Goal: Task Accomplishment & Management: Use online tool/utility

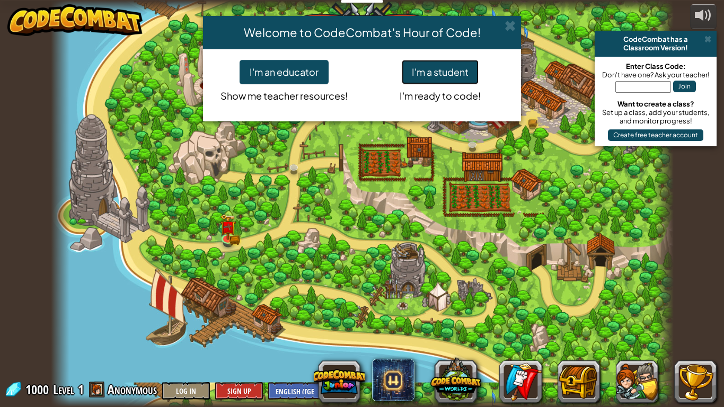
click at [438, 67] on button "I'm a student" at bounding box center [440, 72] width 77 height 24
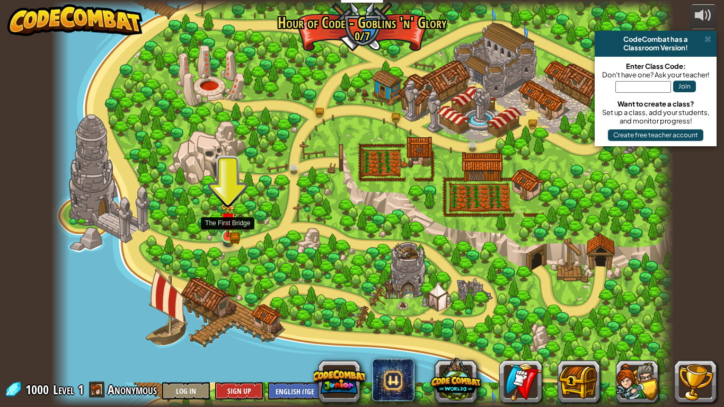
click at [230, 236] on img at bounding box center [228, 220] width 16 height 34
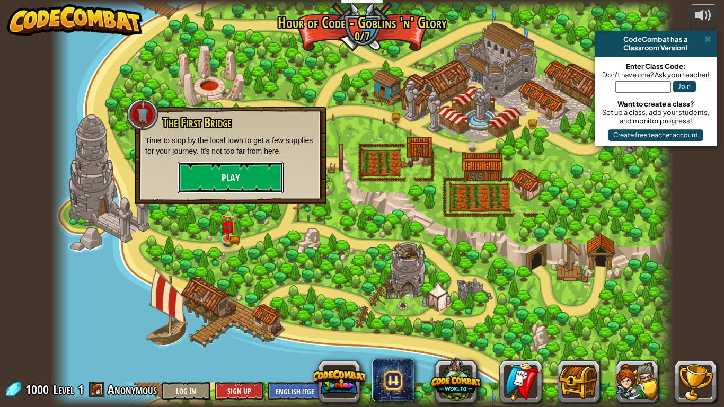
click at [248, 180] on button "Play" at bounding box center [230, 178] width 106 height 32
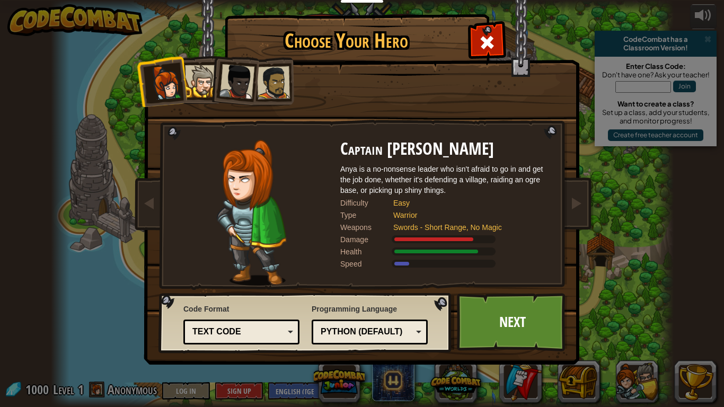
click at [208, 75] on div at bounding box center [201, 81] width 32 height 32
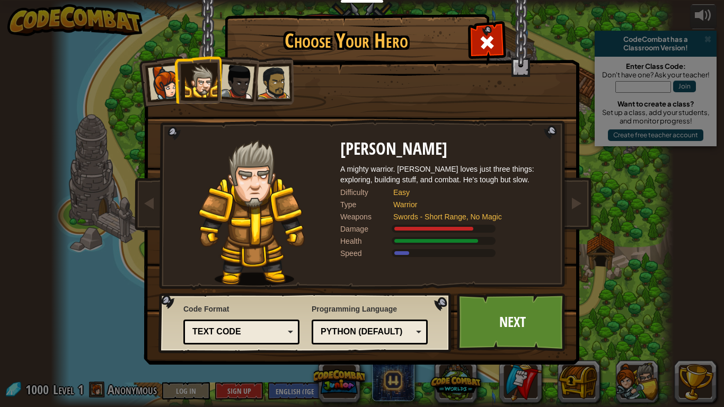
click at [266, 86] on div at bounding box center [273, 82] width 33 height 33
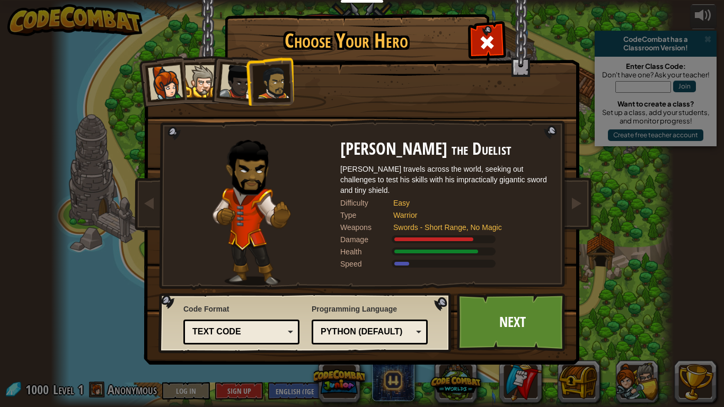
click at [243, 83] on div at bounding box center [236, 81] width 35 height 35
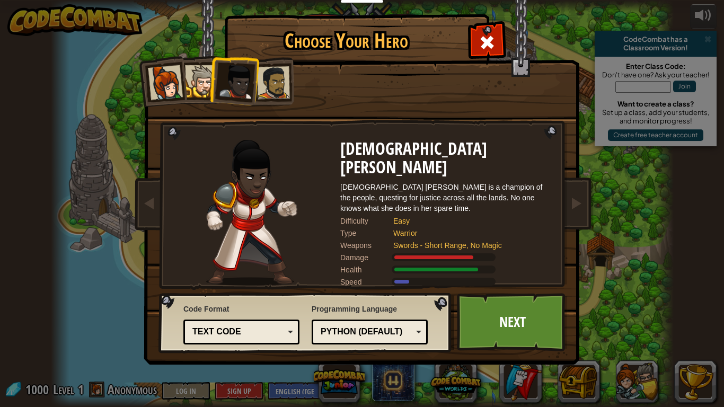
click at [179, 83] on div at bounding box center [165, 82] width 35 height 35
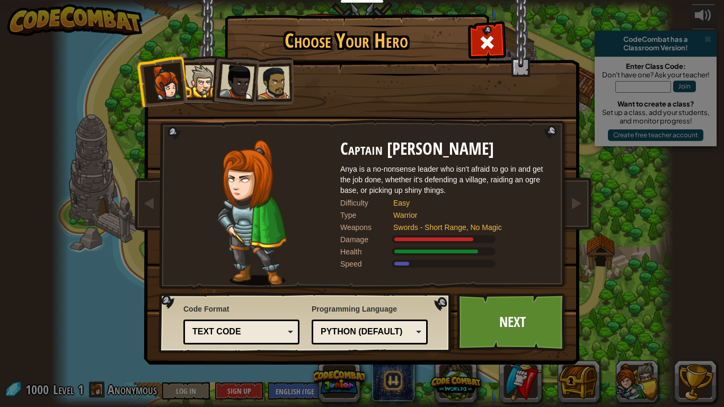
click at [199, 84] on div at bounding box center [201, 81] width 32 height 32
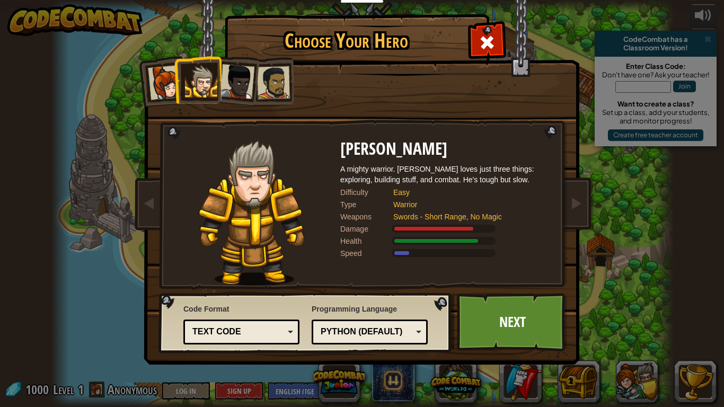
click at [243, 80] on div at bounding box center [236, 81] width 35 height 35
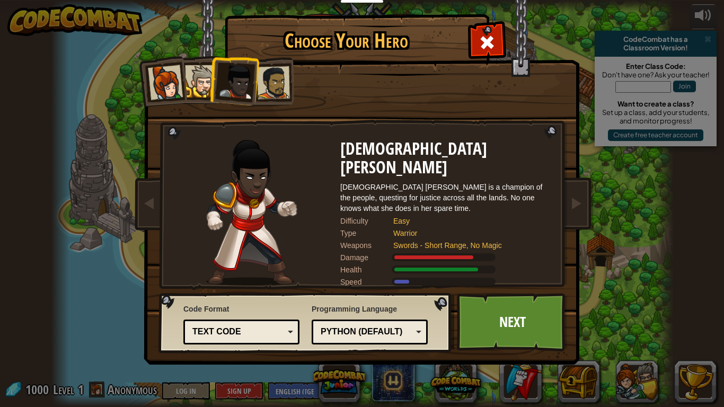
click at [266, 85] on div at bounding box center [273, 82] width 33 height 33
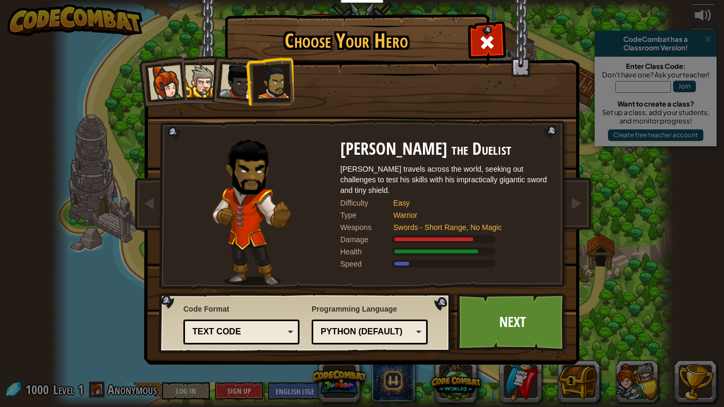
click at [238, 92] on div at bounding box center [236, 81] width 35 height 35
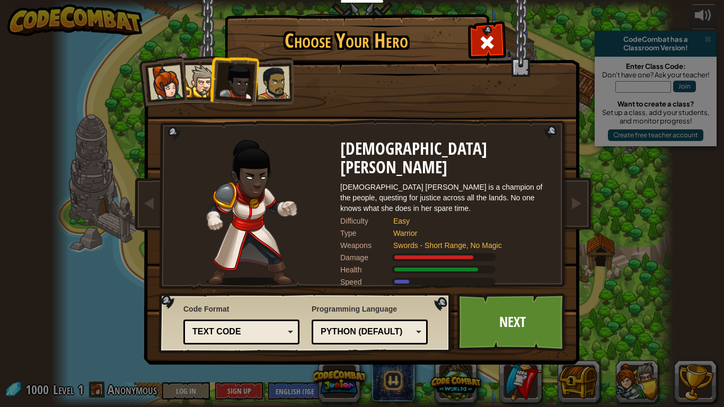
click at [148, 78] on div at bounding box center [165, 82] width 35 height 35
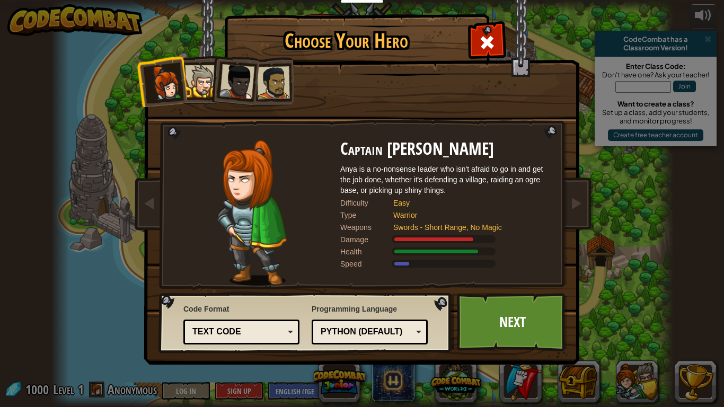
click at [214, 87] on li at bounding box center [234, 80] width 52 height 52
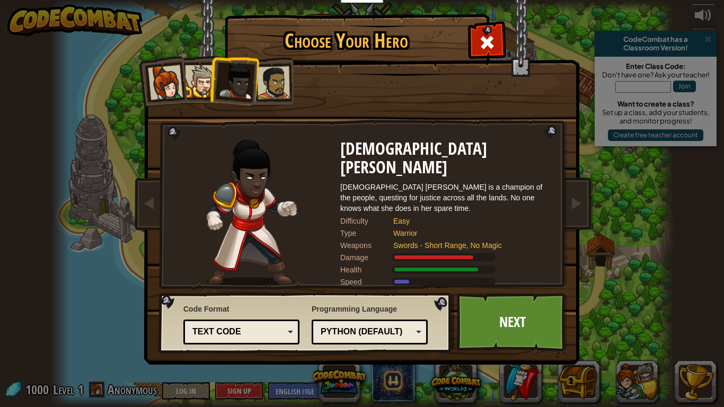
click at [158, 84] on div at bounding box center [165, 82] width 35 height 35
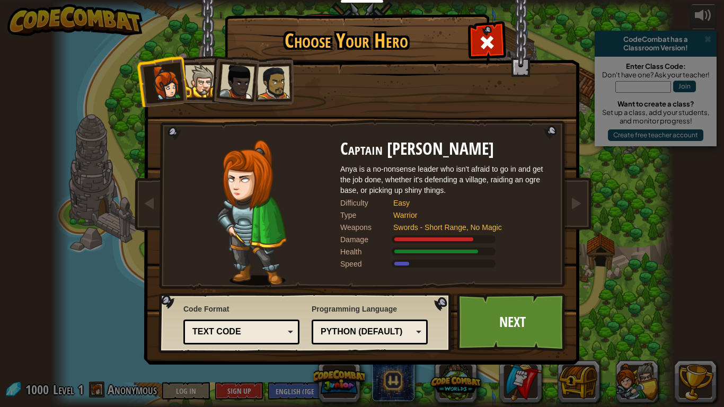
click at [227, 74] on div at bounding box center [236, 81] width 35 height 35
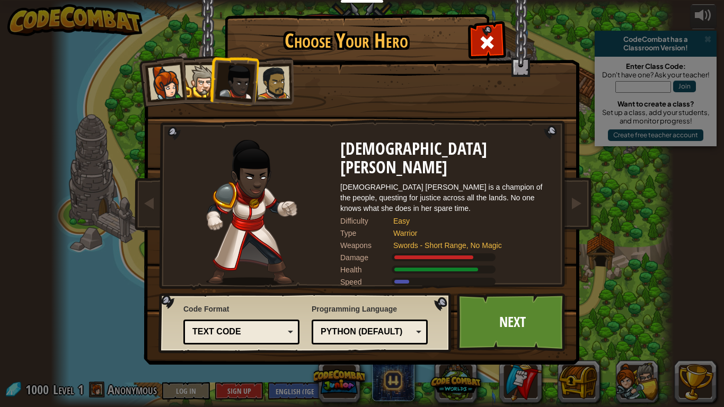
click at [285, 75] on div at bounding box center [273, 82] width 33 height 33
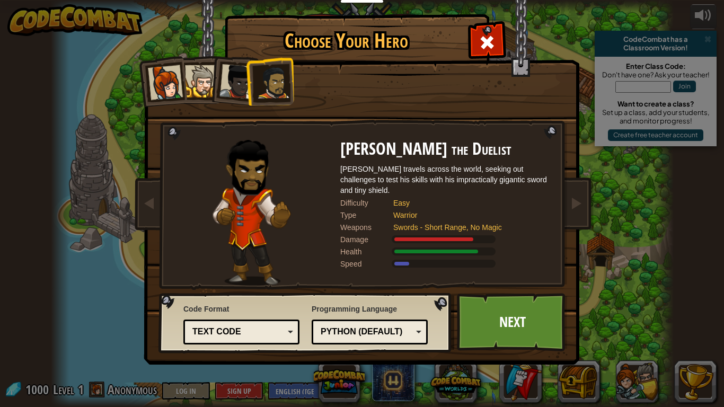
click at [223, 84] on div at bounding box center [236, 81] width 35 height 35
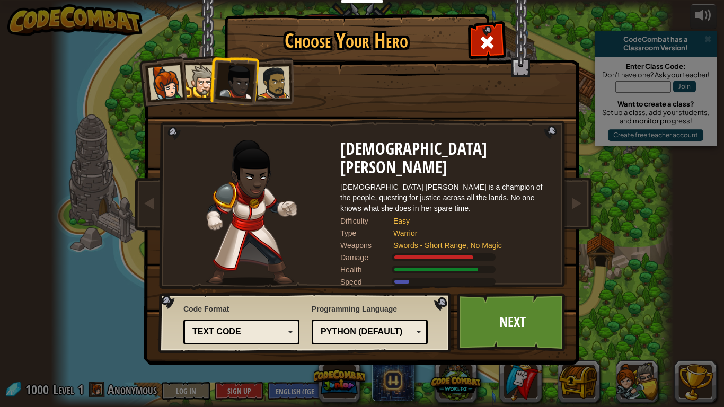
click at [197, 79] on div at bounding box center [201, 81] width 32 height 32
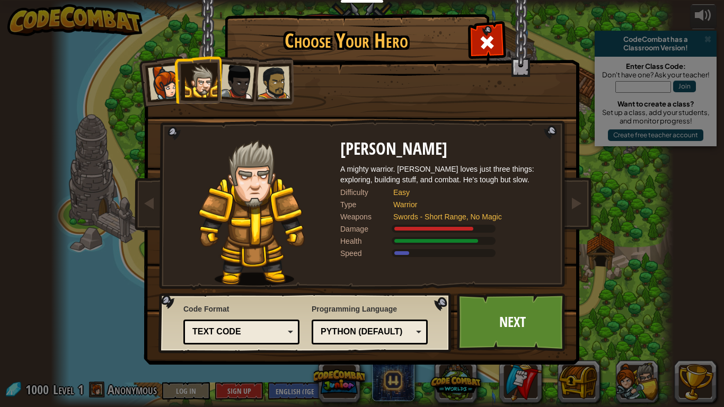
click at [278, 87] on div at bounding box center [273, 82] width 33 height 33
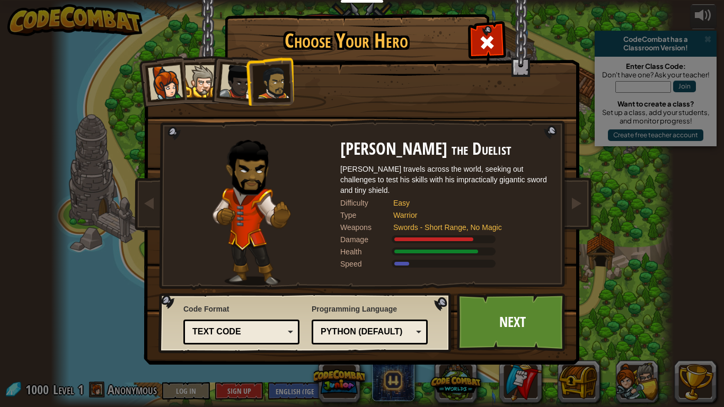
click at [248, 82] on li at bounding box center [269, 81] width 49 height 49
click at [250, 81] on li at bounding box center [269, 81] width 49 height 49
click at [233, 82] on div at bounding box center [236, 81] width 35 height 35
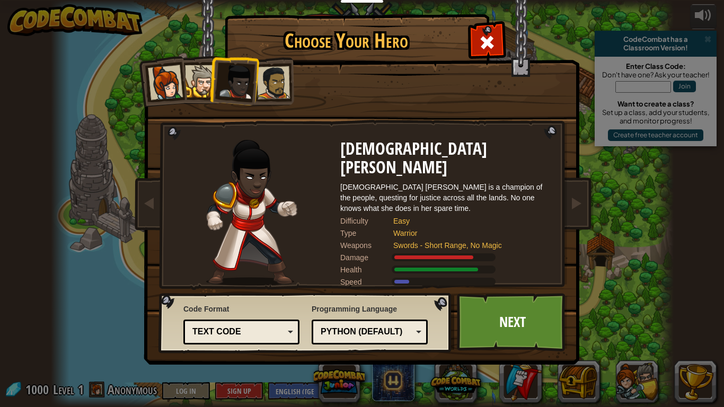
click at [199, 86] on div at bounding box center [201, 81] width 32 height 32
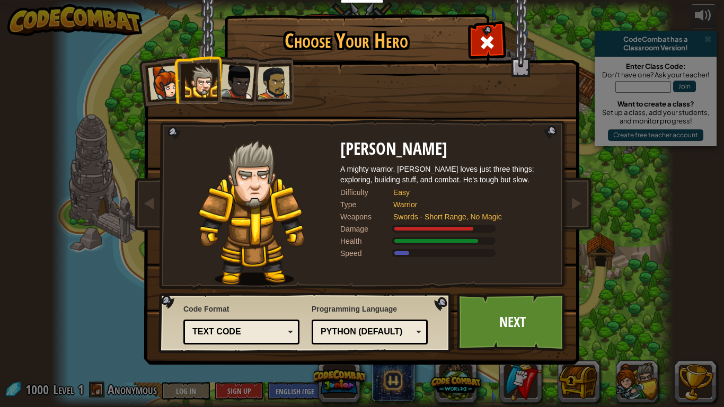
click at [174, 86] on li at bounding box center [198, 80] width 48 height 48
click at [163, 83] on div at bounding box center [165, 82] width 35 height 35
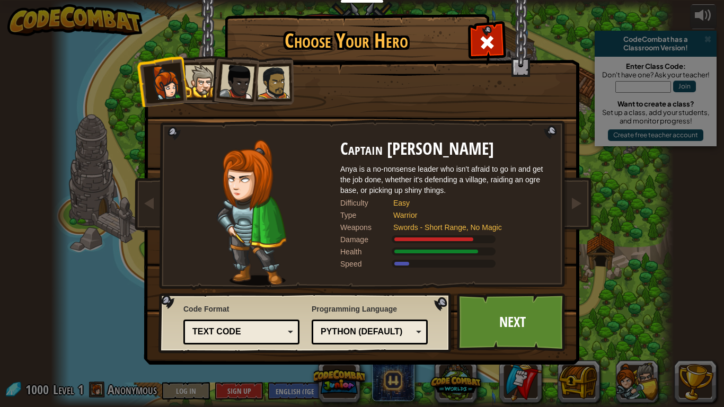
click at [265, 81] on div at bounding box center [273, 82] width 33 height 33
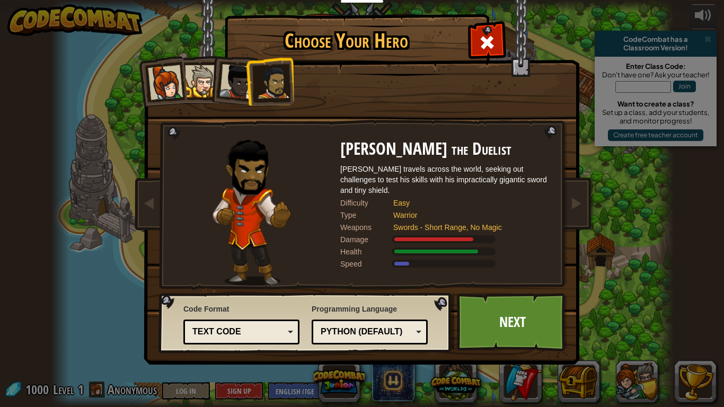
click at [276, 78] on div at bounding box center [273, 82] width 33 height 33
click at [189, 75] on div at bounding box center [201, 81] width 32 height 32
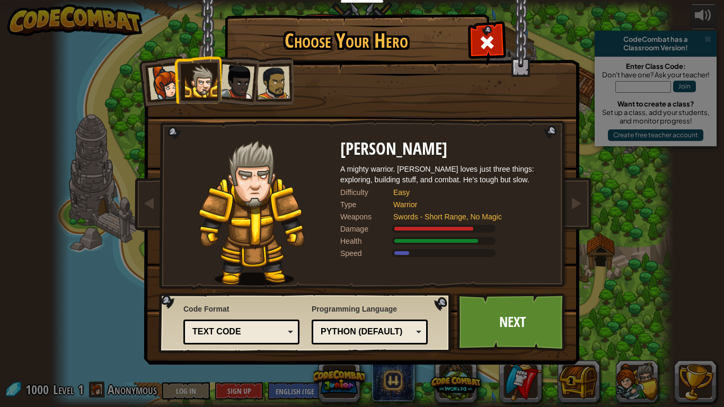
click at [160, 75] on div at bounding box center [165, 82] width 35 height 35
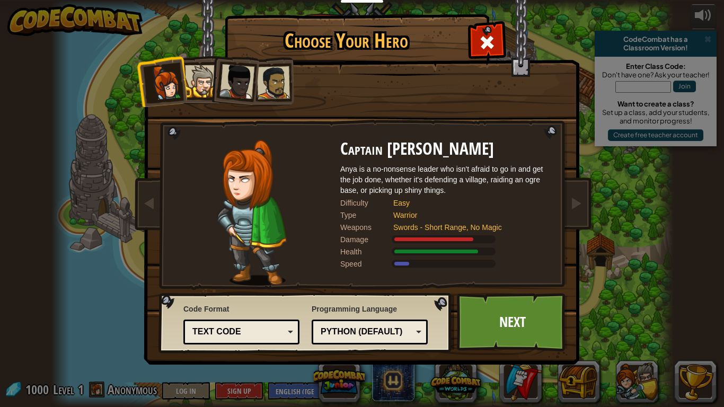
click at [257, 77] on li at bounding box center [234, 80] width 52 height 52
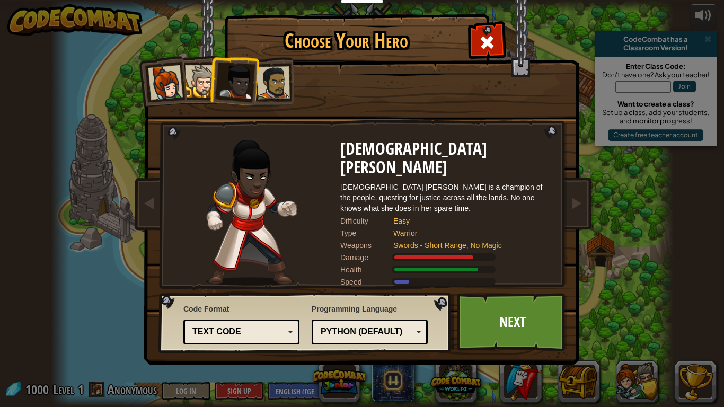
click at [266, 79] on div at bounding box center [273, 82] width 33 height 33
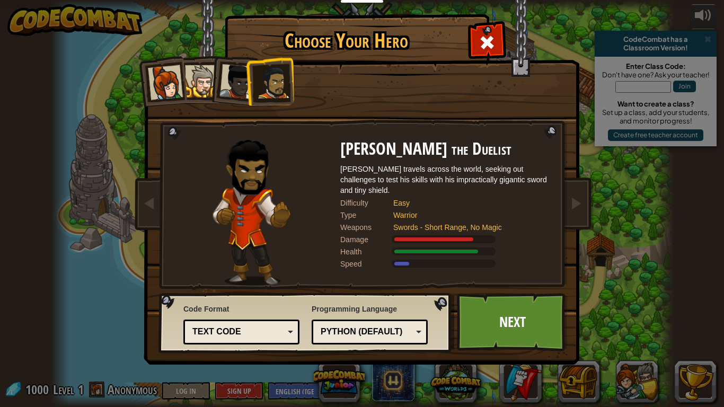
click at [237, 94] on div at bounding box center [236, 81] width 35 height 35
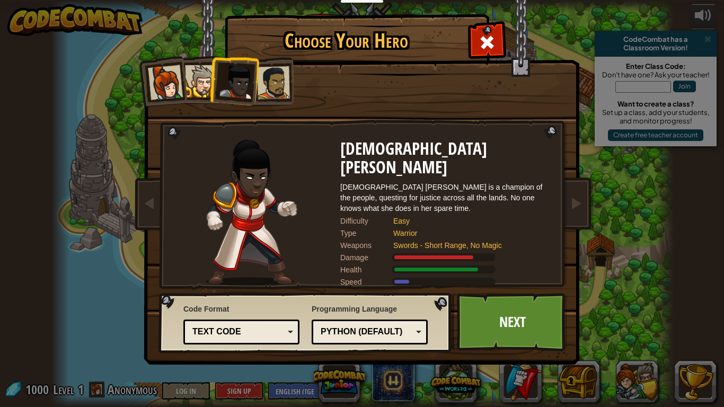
click at [209, 85] on li at bounding box center [234, 80] width 52 height 52
click at [197, 76] on div at bounding box center [201, 81] width 32 height 32
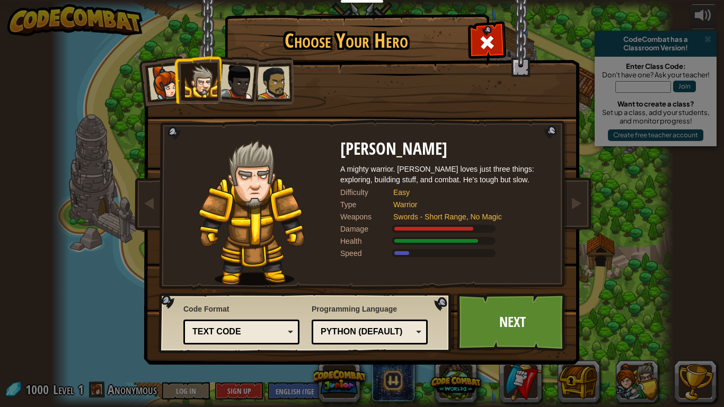
click at [161, 94] on div at bounding box center [165, 82] width 35 height 35
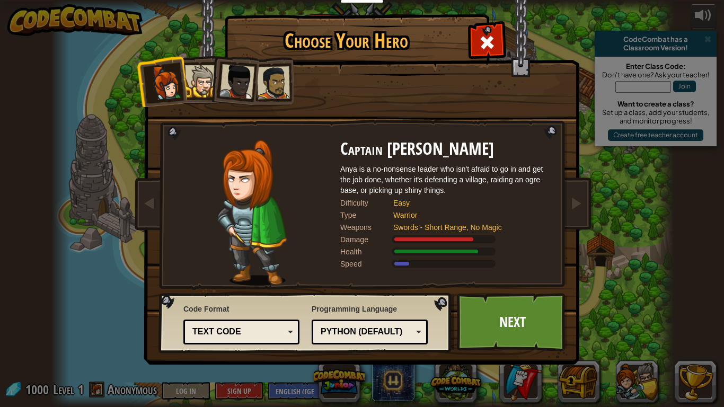
click at [273, 85] on div at bounding box center [273, 82] width 33 height 33
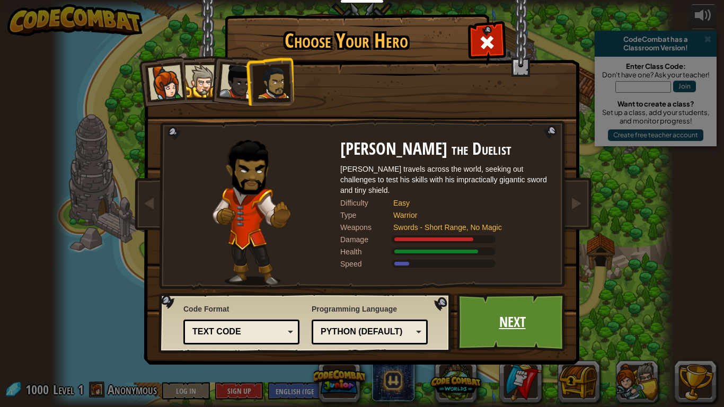
click at [492, 319] on link "Next" at bounding box center [512, 322] width 111 height 58
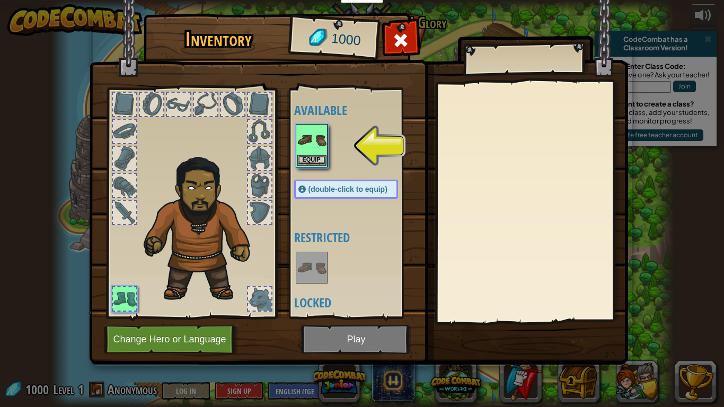
click at [308, 141] on img at bounding box center [312, 140] width 30 height 30
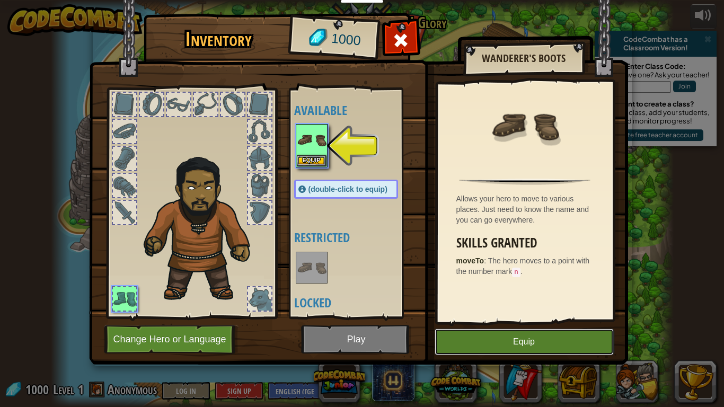
click at [470, 341] on button "Equip" at bounding box center [523, 341] width 179 height 26
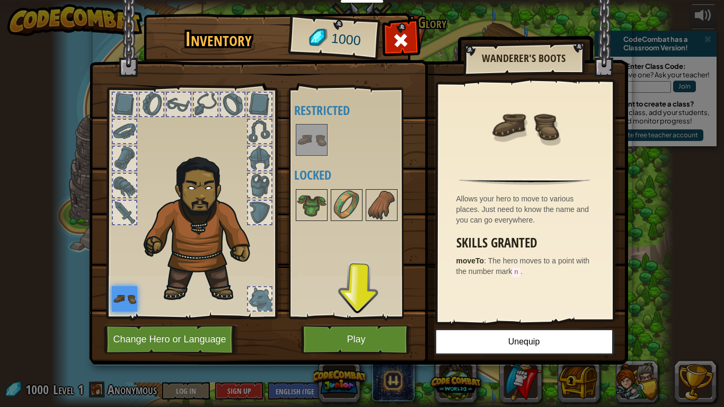
click at [335, 254] on div "Available Equip (double-click to equip) Restricted Locked" at bounding box center [356, 203] width 125 height 221
click at [339, 197] on img at bounding box center [347, 205] width 30 height 30
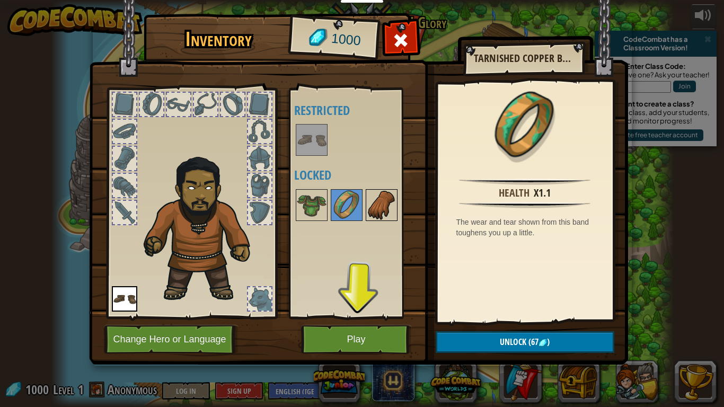
click at [387, 208] on img at bounding box center [382, 205] width 30 height 30
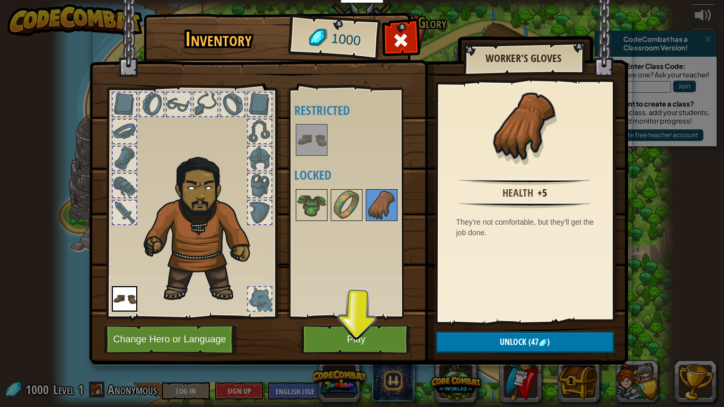
click at [313, 137] on img at bounding box center [312, 140] width 30 height 30
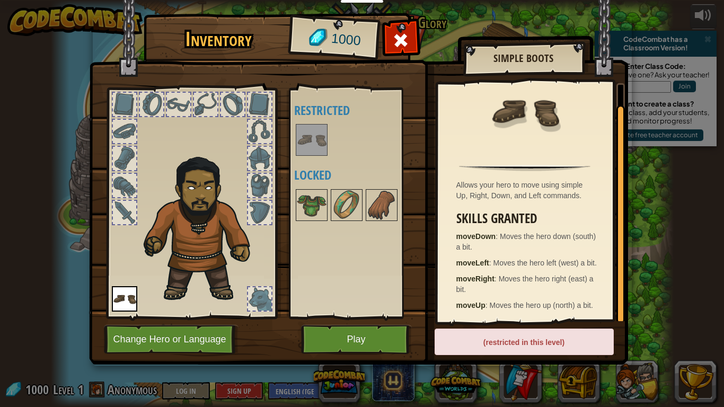
scroll to position [24, 0]
click at [457, 328] on div "(restricted in this level)" at bounding box center [523, 341] width 179 height 26
click at [383, 202] on img at bounding box center [382, 205] width 30 height 30
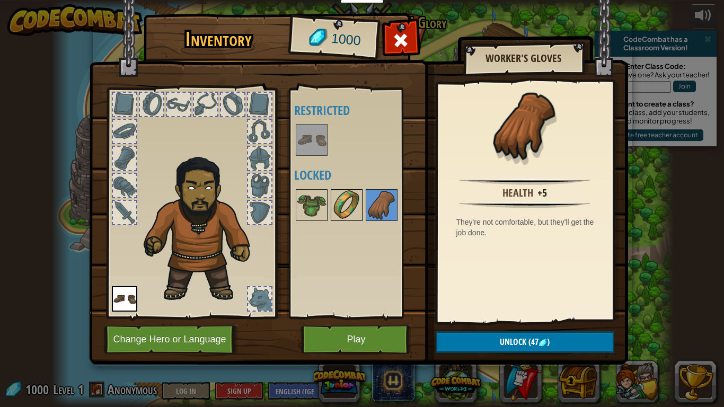
click at [348, 208] on img at bounding box center [347, 205] width 30 height 30
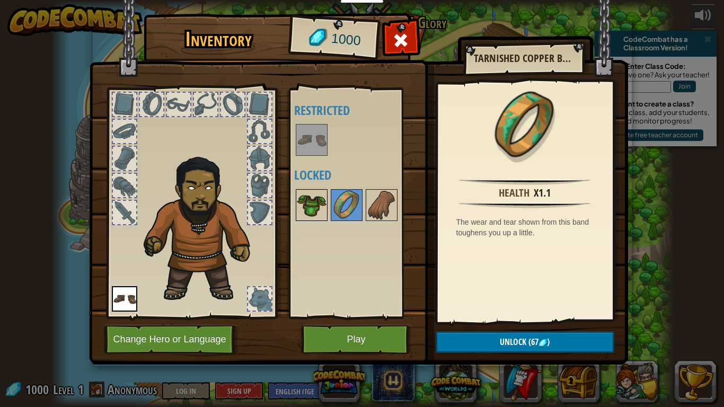
click at [317, 202] on img at bounding box center [312, 205] width 30 height 30
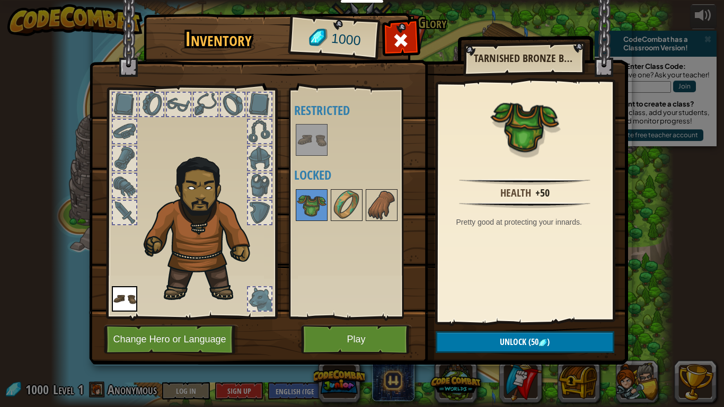
click at [130, 207] on div at bounding box center [124, 212] width 23 height 23
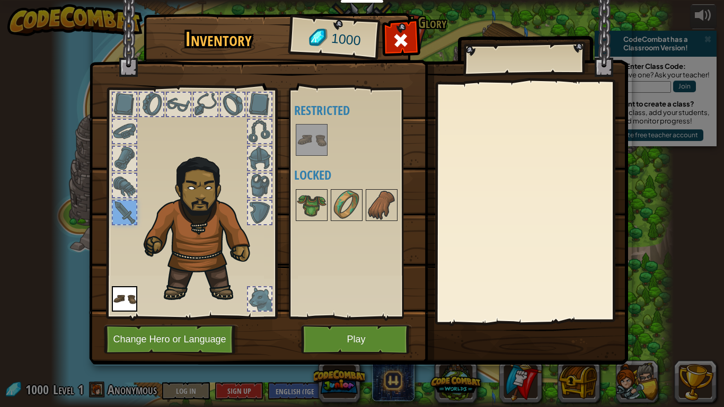
click at [126, 214] on div at bounding box center [124, 212] width 23 height 23
drag, startPoint x: 127, startPoint y: 212, endPoint x: 149, endPoint y: 230, distance: 28.2
click at [149, 230] on div at bounding box center [191, 200] width 175 height 238
click at [123, 184] on div at bounding box center [124, 185] width 23 height 23
click at [127, 163] on div at bounding box center [124, 158] width 23 height 23
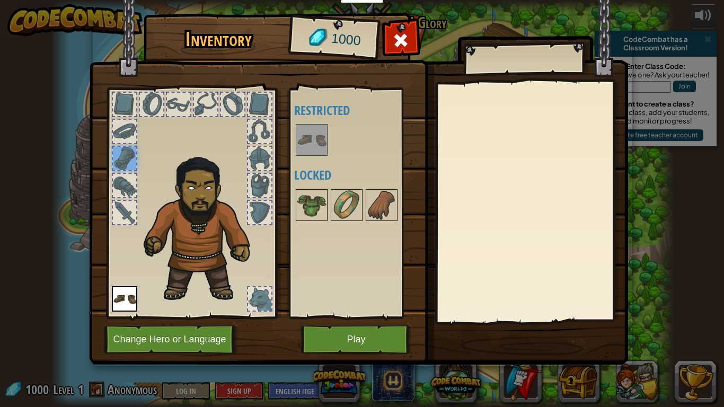
click at [123, 131] on div at bounding box center [124, 131] width 23 height 23
click at [121, 102] on div at bounding box center [124, 104] width 23 height 23
click at [154, 103] on div at bounding box center [151, 104] width 23 height 23
click at [190, 107] on div at bounding box center [178, 104] width 25 height 25
click at [200, 109] on div at bounding box center [205, 104] width 23 height 23
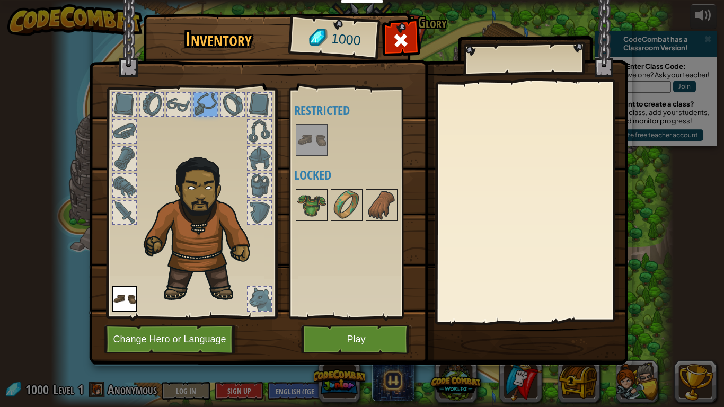
click at [237, 112] on div at bounding box center [232, 104] width 23 height 23
click at [264, 111] on div at bounding box center [259, 104] width 23 height 23
click at [262, 135] on div at bounding box center [259, 131] width 23 height 23
click at [252, 172] on img at bounding box center [203, 226] width 130 height 154
click at [260, 197] on div at bounding box center [259, 185] width 23 height 23
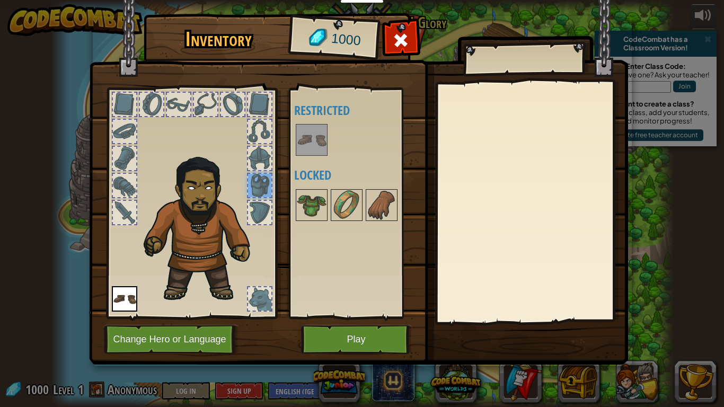
click at [256, 218] on div at bounding box center [259, 212] width 23 height 23
click at [261, 159] on div at bounding box center [259, 158] width 23 height 23
click at [315, 214] on img at bounding box center [312, 205] width 30 height 30
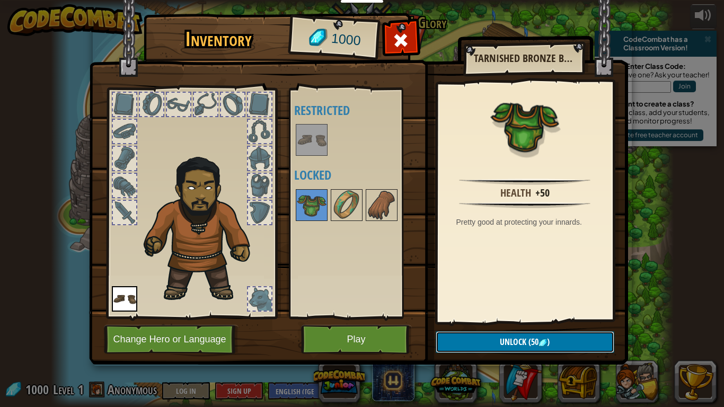
click at [483, 337] on button "Unlock (50 )" at bounding box center [524, 342] width 179 height 22
click at [475, 339] on button "Confirm" at bounding box center [524, 342] width 179 height 22
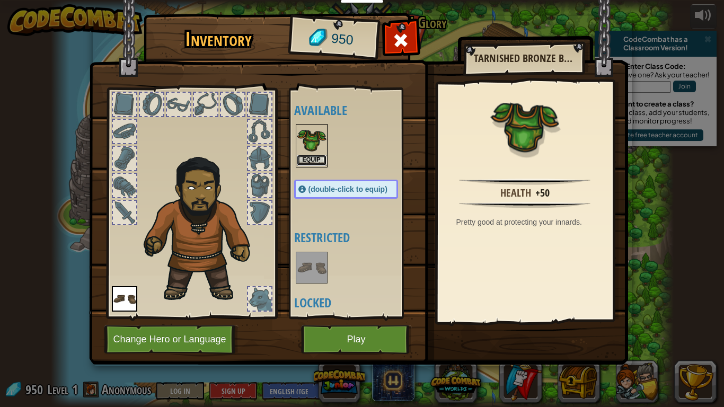
click at [307, 159] on button "Equip" at bounding box center [312, 160] width 30 height 11
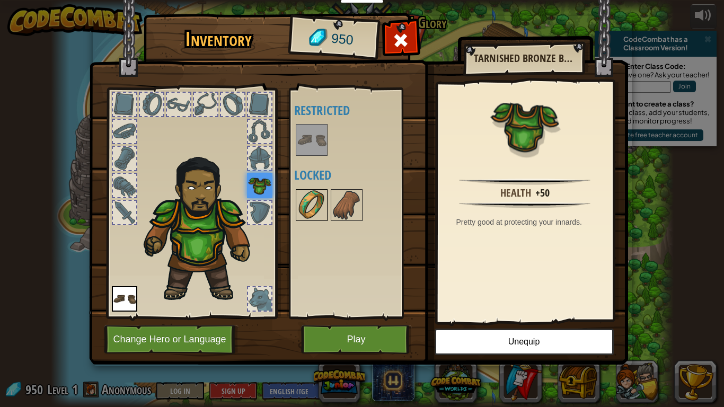
click at [312, 206] on img at bounding box center [312, 205] width 30 height 30
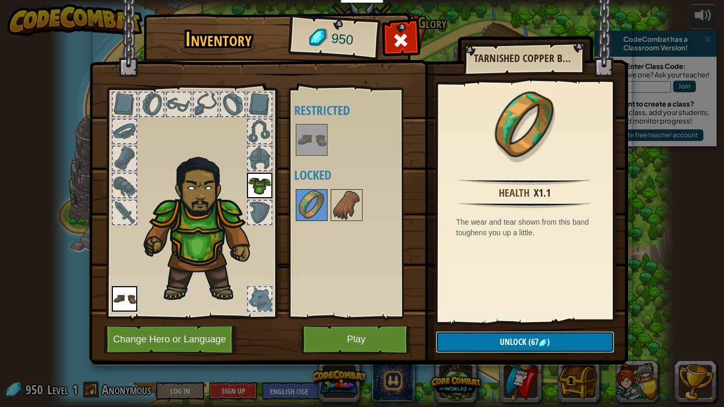
click at [495, 341] on button "Unlock (67 )" at bounding box center [524, 342] width 179 height 22
click at [479, 339] on button "Confirm" at bounding box center [524, 342] width 179 height 22
click at [479, 339] on img at bounding box center [358, 172] width 539 height 385
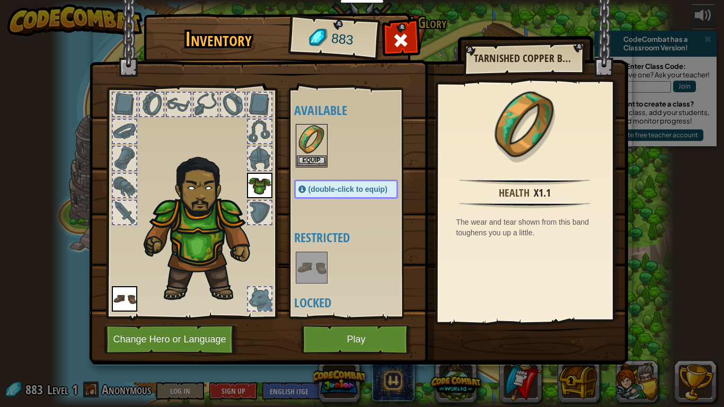
click at [346, 137] on div at bounding box center [356, 145] width 125 height 47
click at [231, 103] on div at bounding box center [232, 104] width 23 height 23
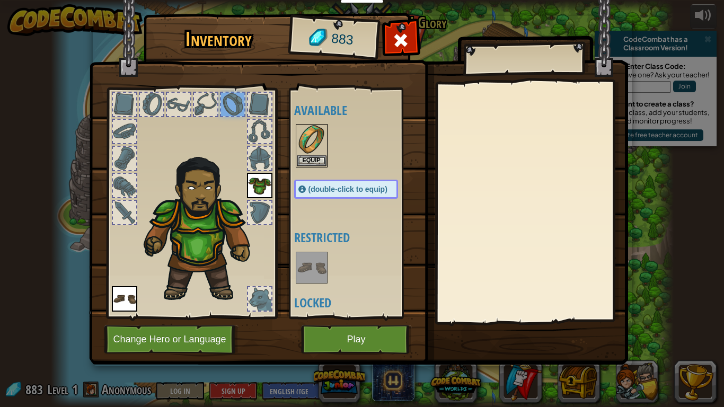
click at [254, 296] on div at bounding box center [259, 298] width 23 height 23
click at [261, 214] on div at bounding box center [259, 212] width 23 height 23
click at [118, 209] on div at bounding box center [124, 212] width 23 height 23
click at [123, 300] on img at bounding box center [124, 298] width 25 height 25
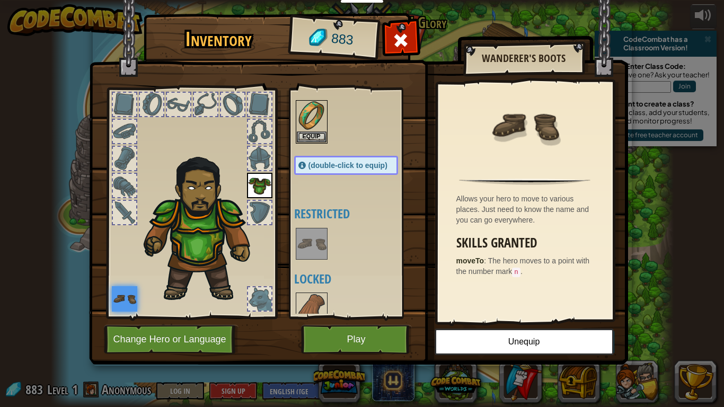
scroll to position [36, 0]
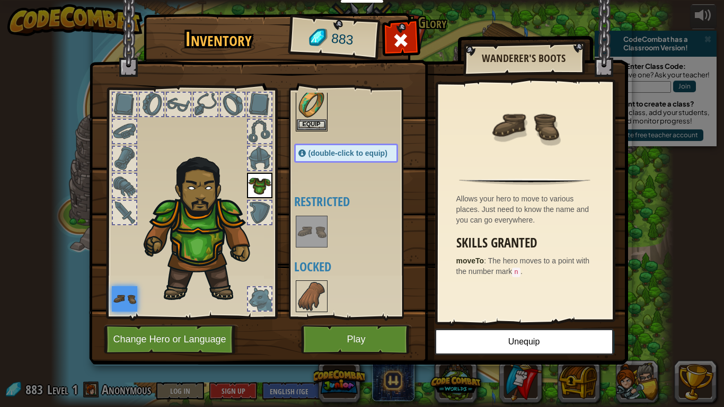
click at [319, 277] on div "Available Equip Equip Equip (double-click to equip) Restricted Locked" at bounding box center [356, 203] width 125 height 221
click at [318, 281] on img at bounding box center [312, 296] width 30 height 30
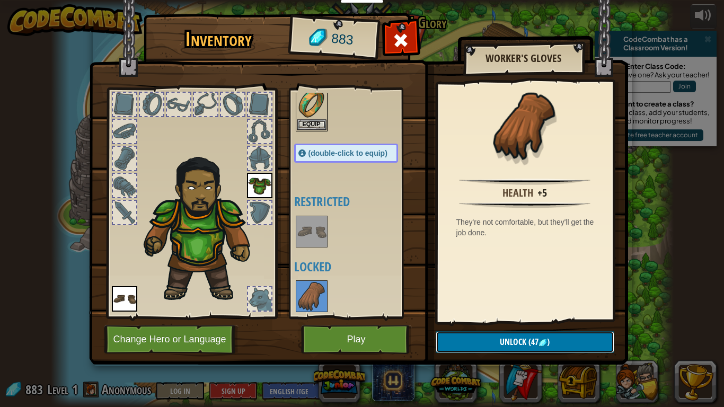
click at [496, 337] on button "Unlock (47 )" at bounding box center [524, 342] width 179 height 22
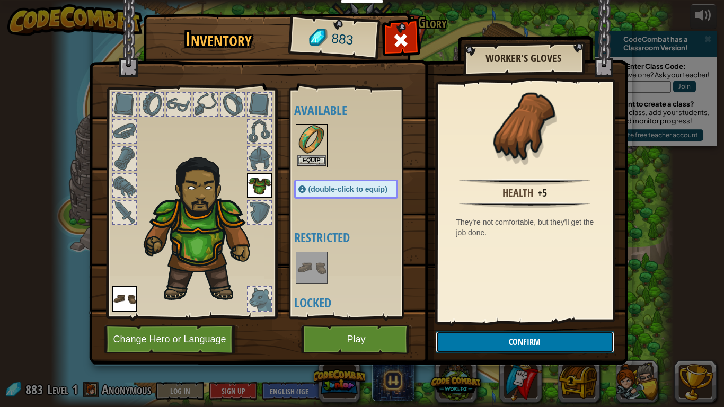
click at [481, 344] on button "Confirm" at bounding box center [524, 342] width 179 height 22
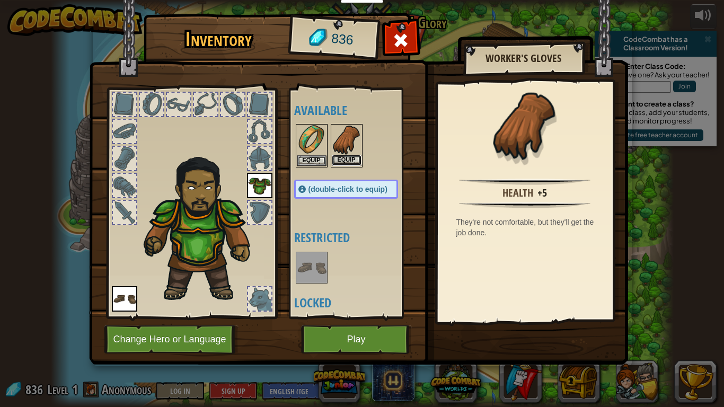
click at [335, 158] on button "Equip" at bounding box center [347, 160] width 30 height 11
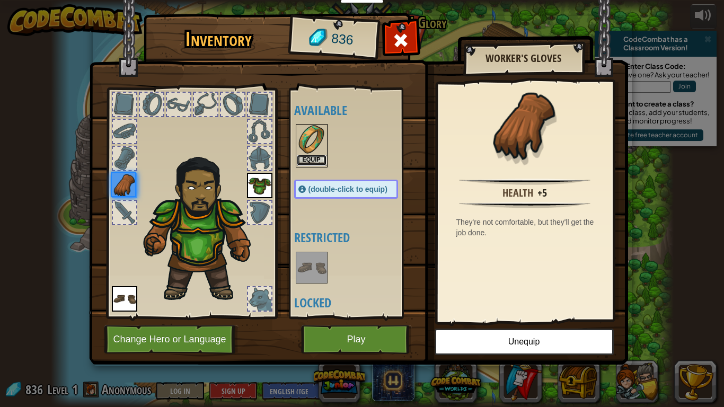
click at [303, 162] on button "Equip" at bounding box center [312, 160] width 30 height 11
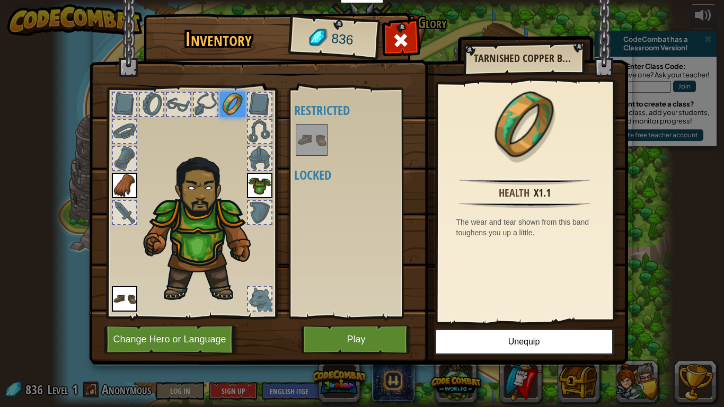
click at [120, 180] on img at bounding box center [124, 185] width 25 height 25
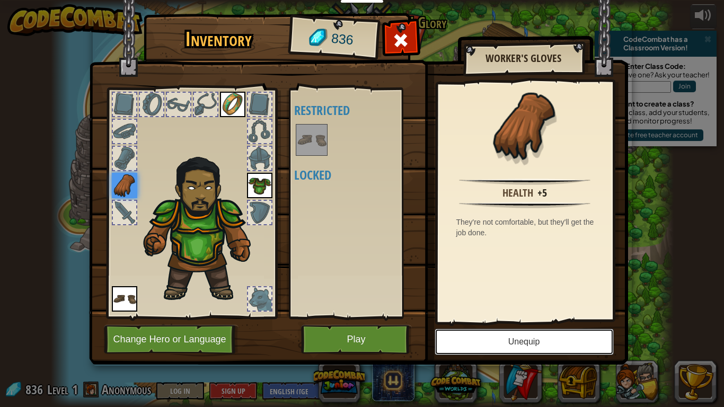
click at [466, 333] on button "Unequip" at bounding box center [523, 341] width 179 height 26
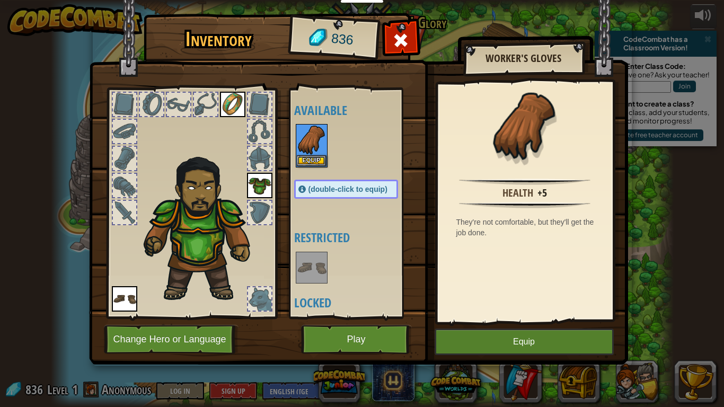
click at [235, 103] on img at bounding box center [232, 104] width 25 height 25
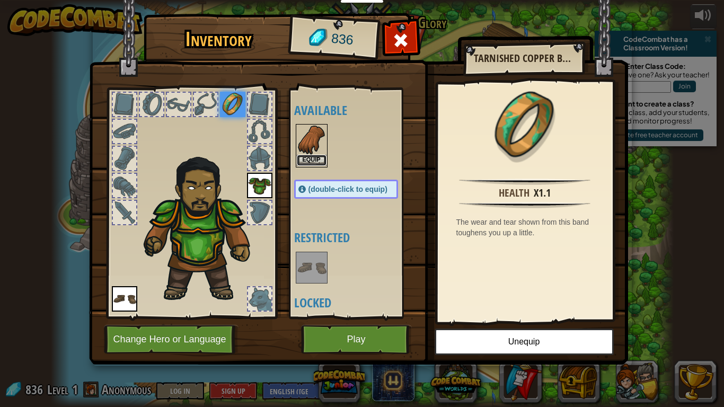
click at [314, 161] on button "Equip" at bounding box center [312, 160] width 30 height 11
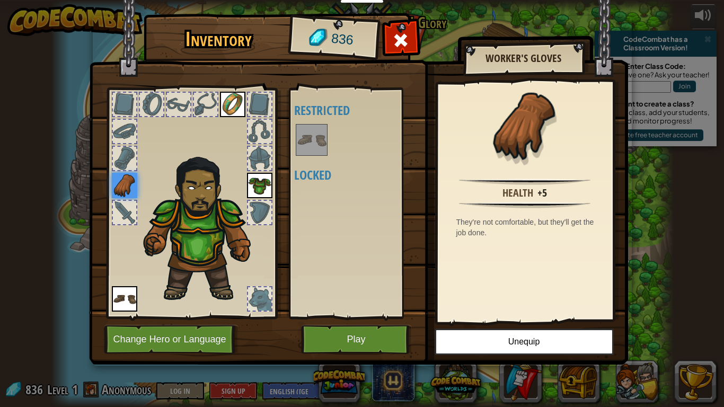
click at [233, 97] on img at bounding box center [232, 104] width 25 height 25
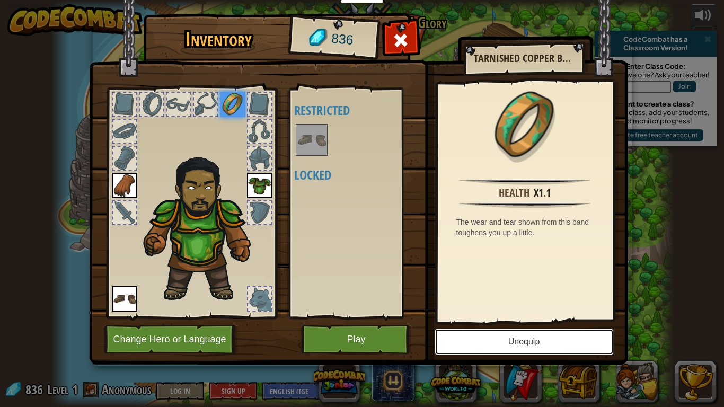
click at [457, 341] on button "Unequip" at bounding box center [523, 341] width 179 height 26
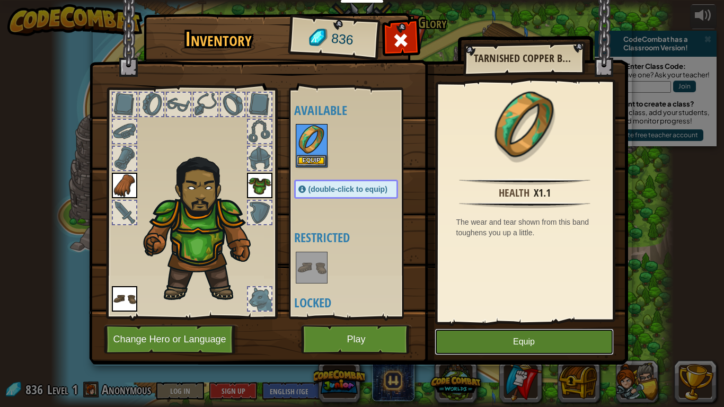
click at [492, 340] on button "Equip" at bounding box center [523, 341] width 179 height 26
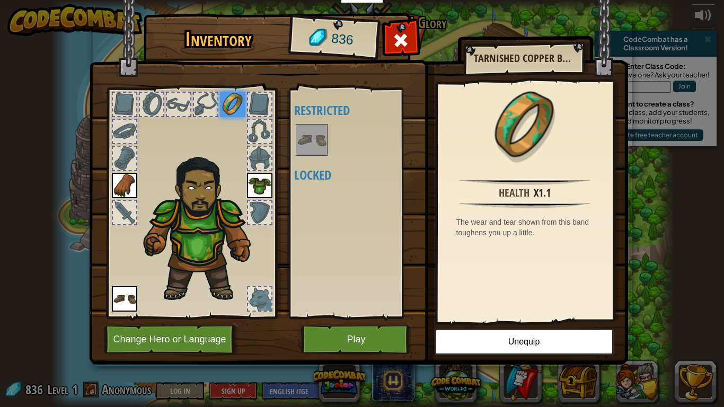
click at [125, 182] on img at bounding box center [124, 185] width 25 height 25
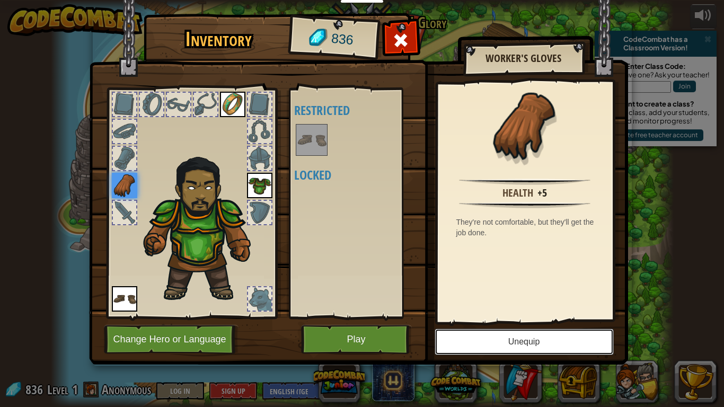
click at [475, 339] on button "Unequip" at bounding box center [523, 341] width 179 height 26
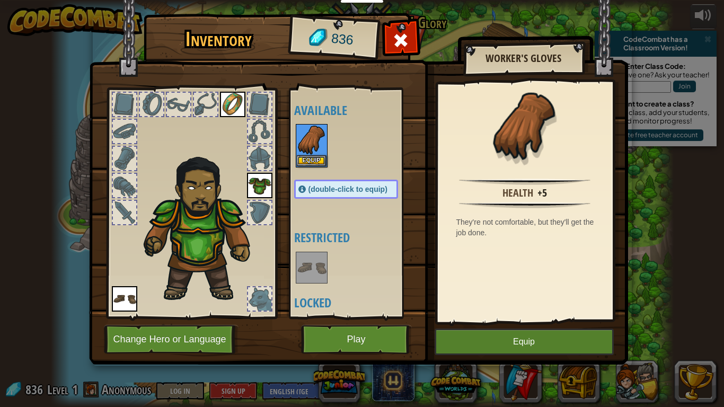
click at [234, 92] on img at bounding box center [232, 104] width 25 height 25
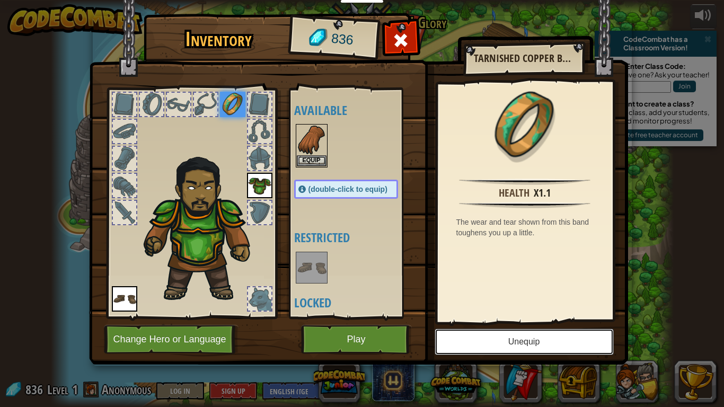
click at [484, 341] on button "Unequip" at bounding box center [523, 341] width 179 height 26
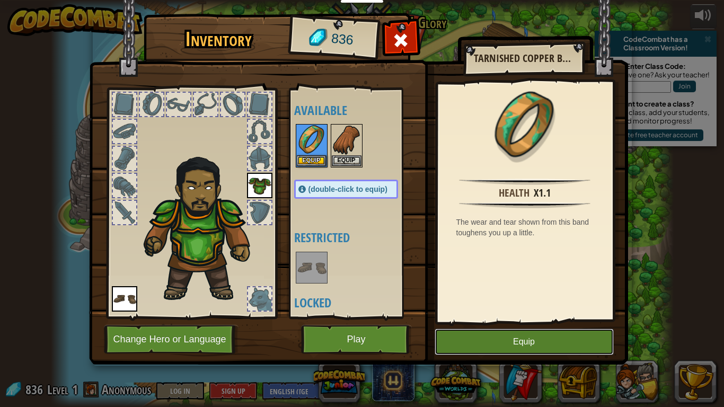
click at [473, 335] on button "Equip" at bounding box center [523, 341] width 179 height 26
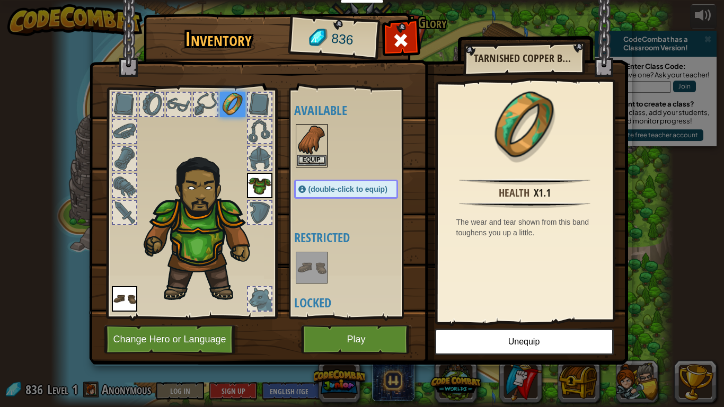
click at [318, 144] on img at bounding box center [312, 140] width 30 height 30
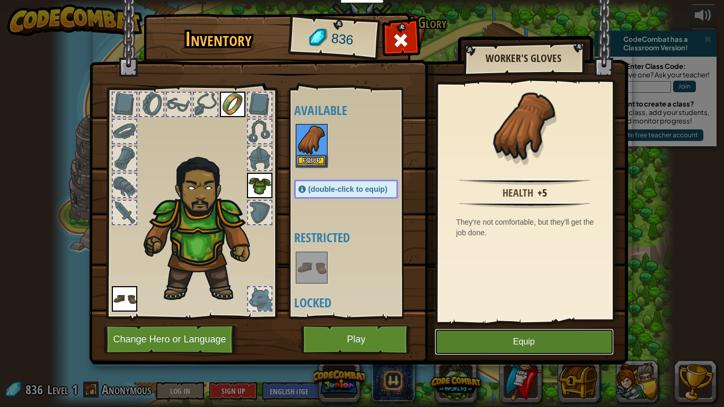
click at [469, 339] on button "Equip" at bounding box center [523, 341] width 179 height 26
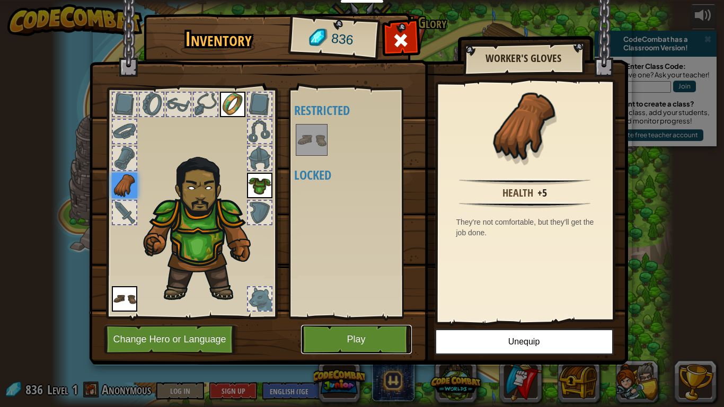
click at [315, 338] on button "Play" at bounding box center [356, 339] width 111 height 29
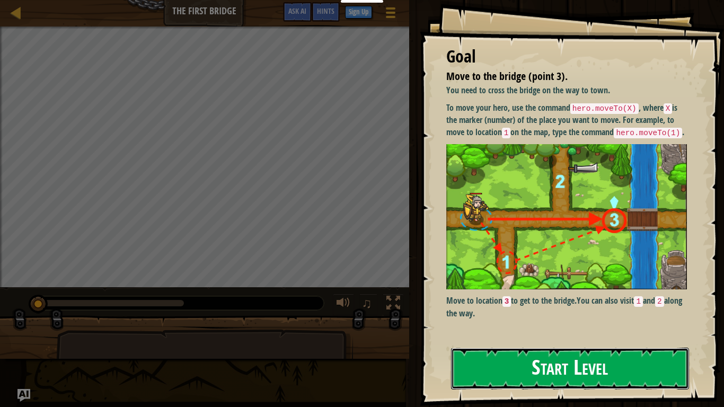
click at [531, 372] on button "Start Level" at bounding box center [570, 369] width 238 height 42
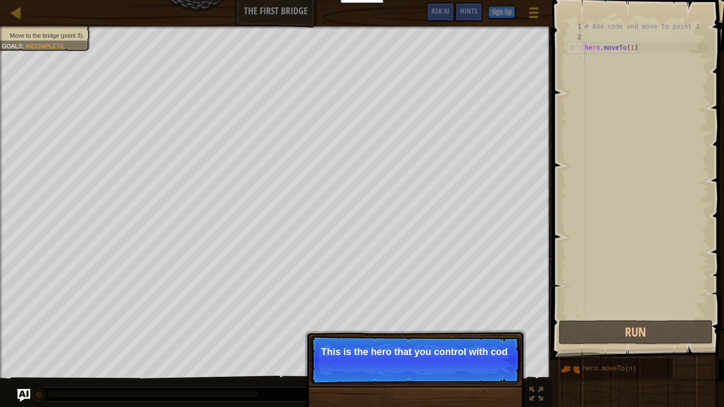
click at [416, 350] on p "This is the hero that you control with cod" at bounding box center [415, 351] width 188 height 11
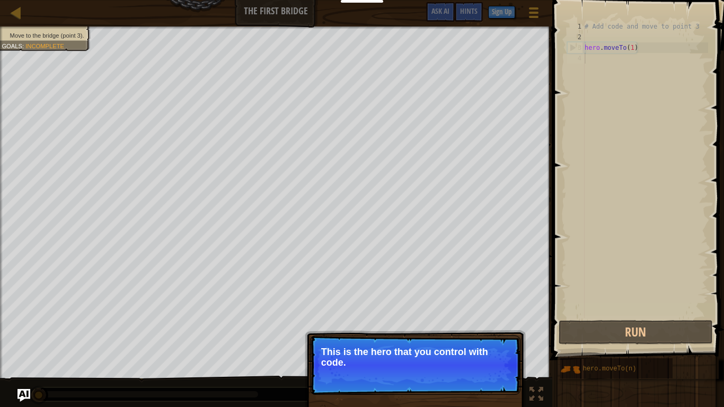
click at [416, 350] on p "This is the hero that you control with code." at bounding box center [415, 356] width 188 height 21
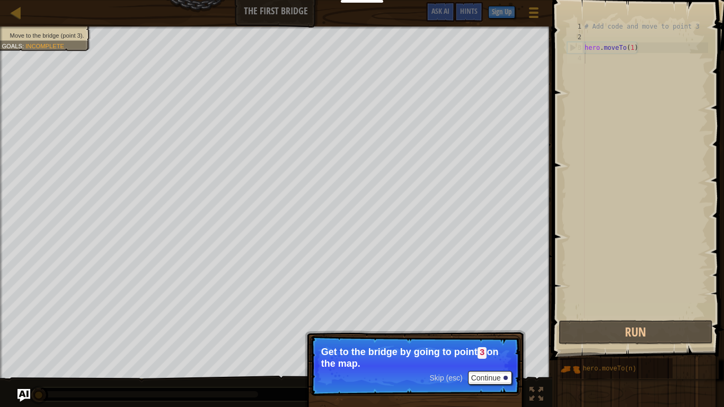
click at [446, 378] on span "Skip (esc)" at bounding box center [445, 377] width 33 height 8
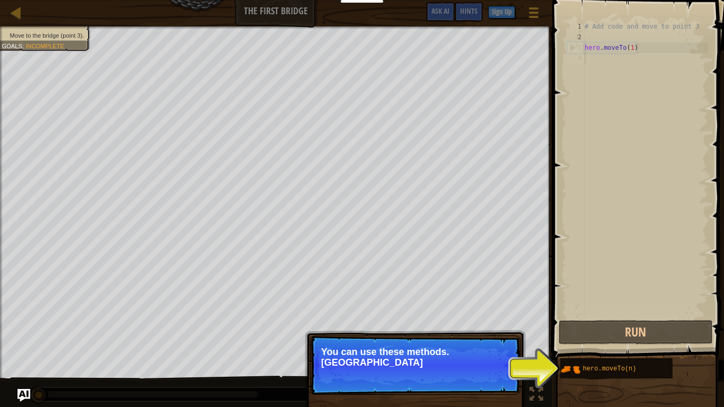
click at [461, 365] on p "Skip (esc) Continue You can use these methods. [GEOGRAPHIC_DATA]" at bounding box center [415, 364] width 210 height 59
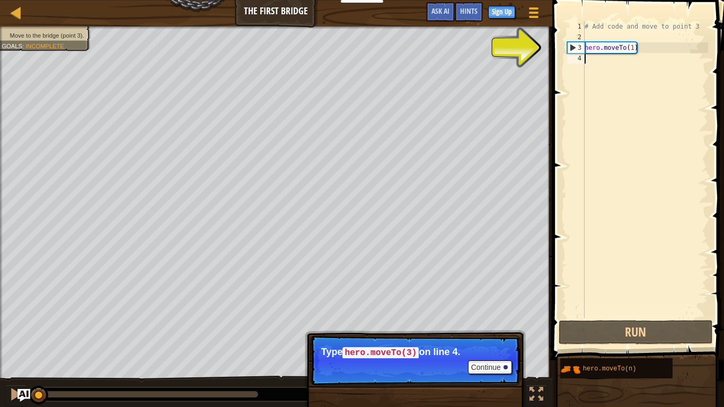
click at [631, 49] on div "# Add code and move to point 3 hero . moveTo ( 1 )" at bounding box center [645, 180] width 126 height 318
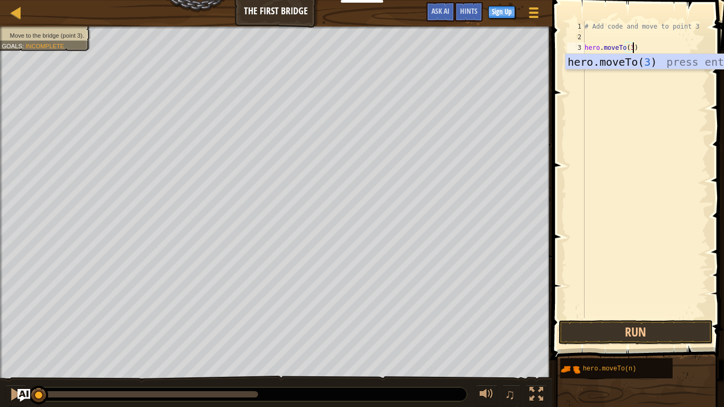
scroll to position [5, 7]
type textarea "hero.moveTo(3)"
click at [684, 324] on button "Run" at bounding box center [635, 332] width 154 height 24
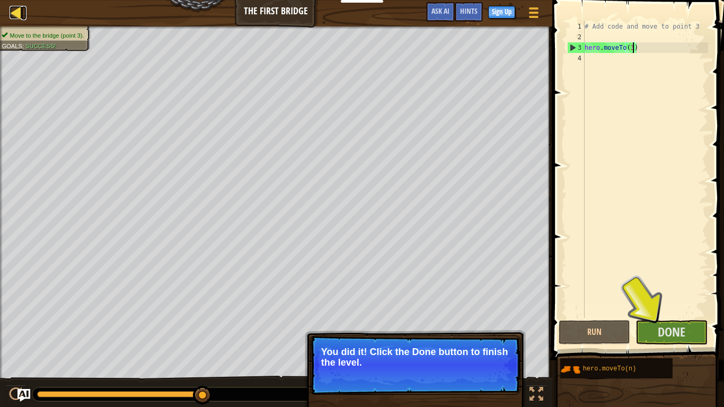
click at [23, 14] on link "Map" at bounding box center [23, 13] width 5 height 14
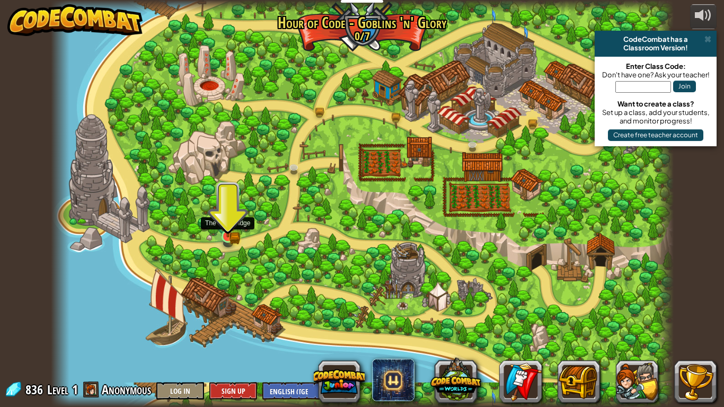
click at [229, 230] on img at bounding box center [228, 220] width 16 height 34
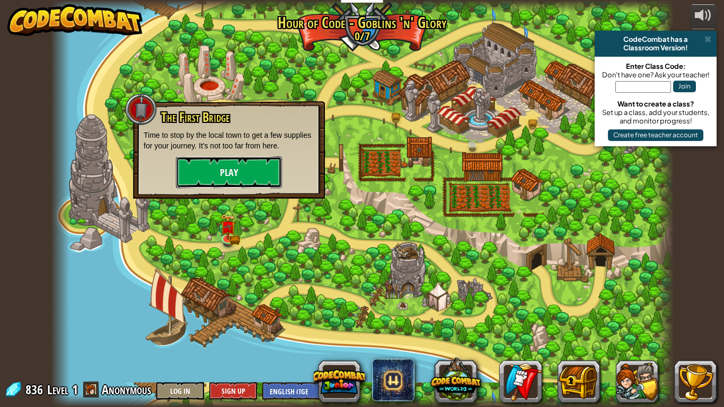
click at [228, 179] on button "Play" at bounding box center [229, 172] width 106 height 32
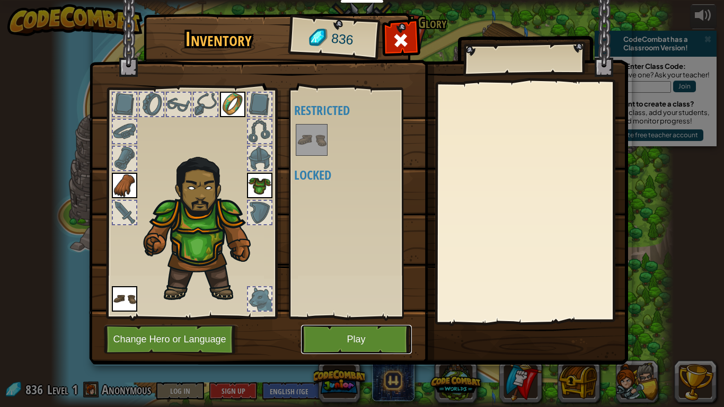
click at [340, 345] on button "Play" at bounding box center [356, 339] width 111 height 29
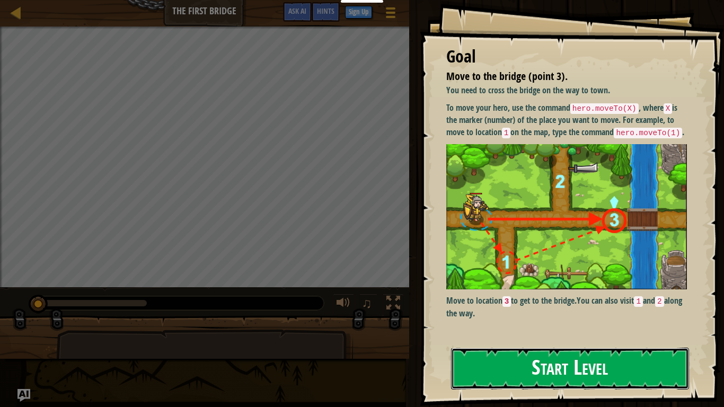
click at [512, 377] on button "Start Level" at bounding box center [570, 369] width 238 height 42
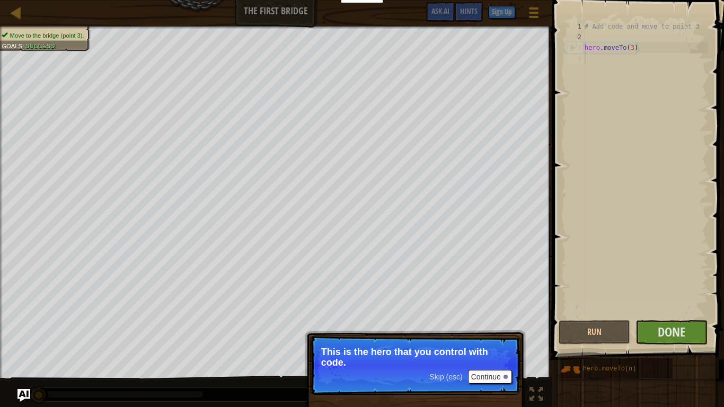
scroll to position [5, 0]
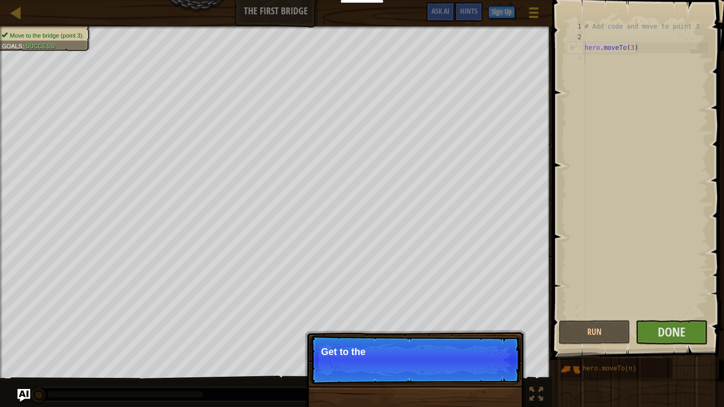
click at [496, 375] on p "Skip (esc) Continue Get to the" at bounding box center [415, 359] width 210 height 49
click at [496, 375] on p "Skip (esc) Continue Get to the bridge by go" at bounding box center [415, 359] width 210 height 49
click at [496, 375] on p "Skip (esc) Continue Get to the bridge by going to" at bounding box center [415, 359] width 210 height 49
click at [496, 375] on p "Skip (esc) Continue Get to the bridge by going to point" at bounding box center [415, 360] width 210 height 50
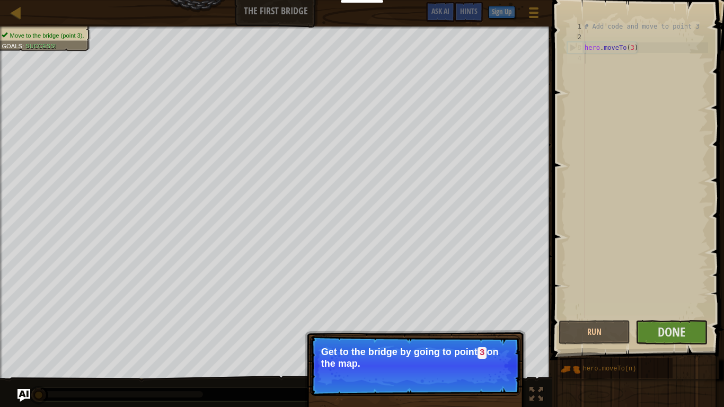
click at [495, 376] on button "Continue" at bounding box center [490, 378] width 44 height 14
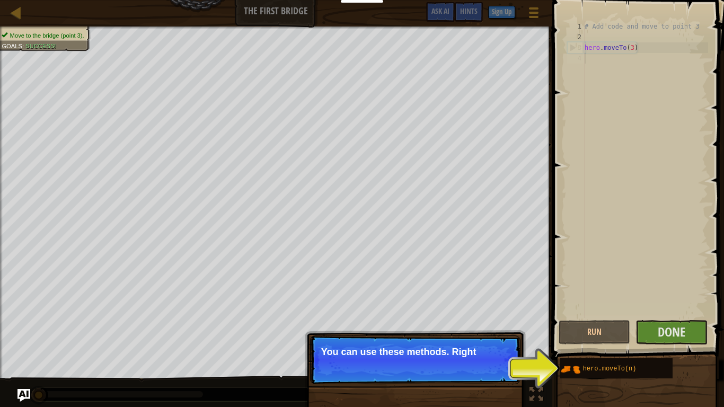
click at [451, 355] on p "You can use these methods. Right" at bounding box center [415, 351] width 188 height 11
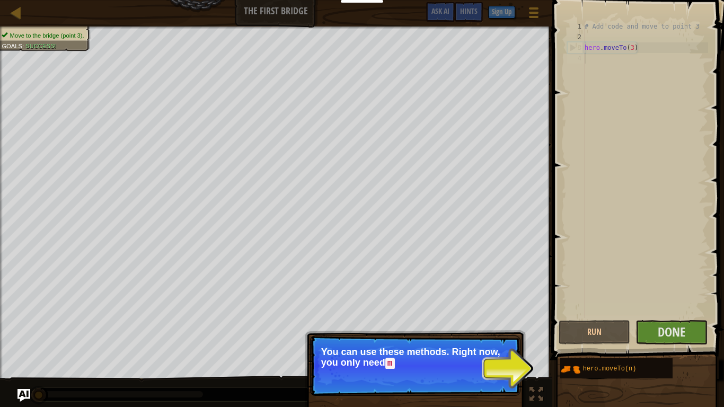
click at [450, 357] on p "You can use these methods. Right now, you only need m" at bounding box center [415, 357] width 188 height 22
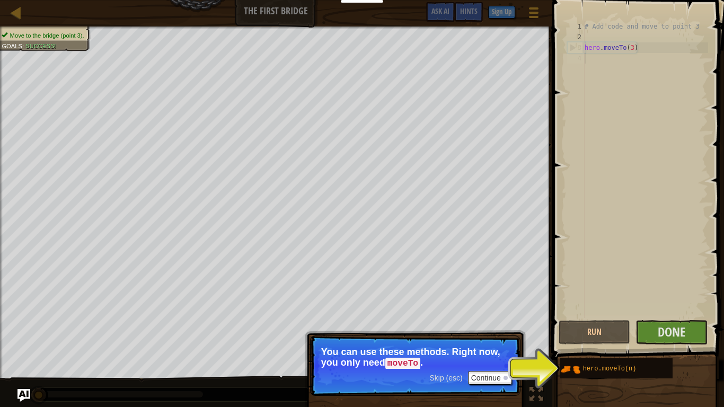
click at [494, 363] on p "You can use these methods. Right now, you only need moveTo ." at bounding box center [415, 357] width 188 height 22
click at [487, 378] on button "Continue" at bounding box center [490, 378] width 44 height 14
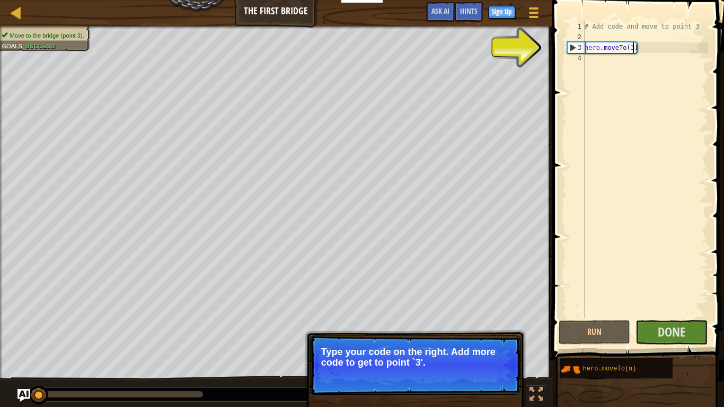
click at [631, 51] on div "# Add code and move to point 3 hero . moveTo ( 3 )" at bounding box center [645, 180] width 126 height 318
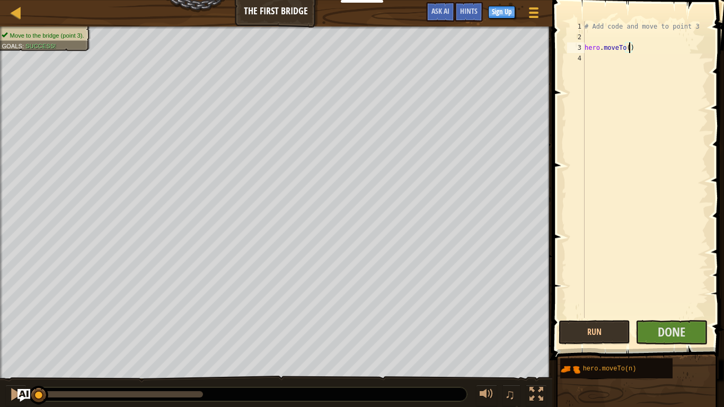
type textarea "hero.moveTo(2)"
click at [587, 64] on div "# Add code and move to point 3 hero . moveTo ( 2 )" at bounding box center [645, 180] width 126 height 318
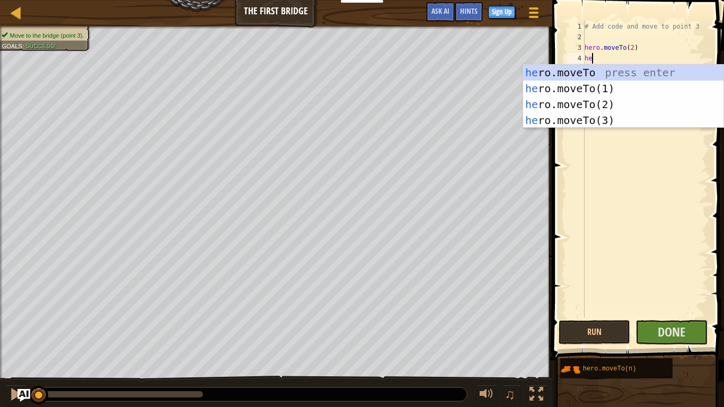
scroll to position [5, 1]
click at [620, 115] on div "her o.moveTo press enter her o.moveTo(1) press enter her o.moveTo(2) press ente…" at bounding box center [623, 112] width 200 height 95
type textarea "hero.moveTo(3)"
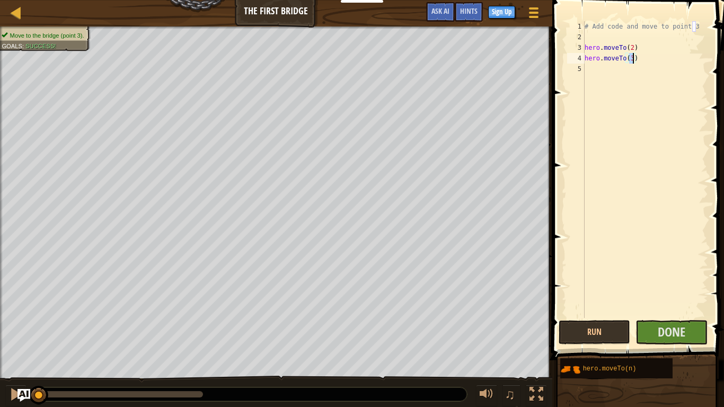
click at [606, 71] on div "# Add code and move to point 3 hero . moveTo ( 2 ) hero . moveTo ( 3 )" at bounding box center [645, 180] width 126 height 318
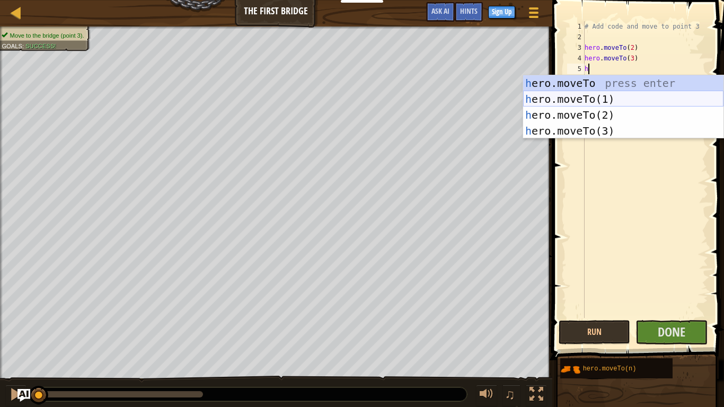
click at [598, 98] on div "h ero.moveTo press enter h ero.moveTo(1) press enter h ero.moveTo(2) press ente…" at bounding box center [623, 122] width 200 height 95
type textarea "hero.moveTo(1)"
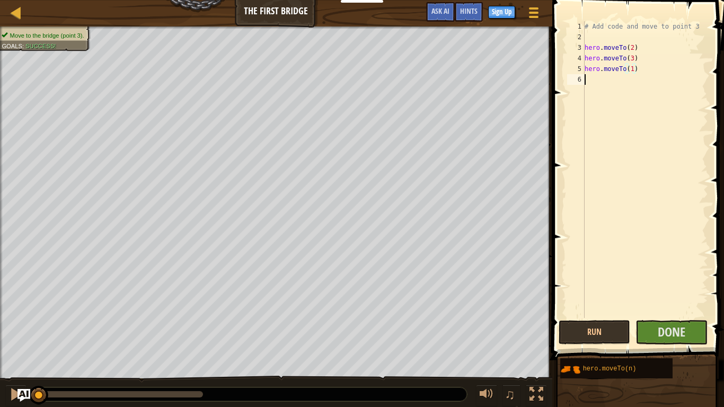
click at [598, 83] on div "# Add code and move to point 3 hero . moveTo ( 2 ) hero . moveTo ( 3 ) hero . m…" at bounding box center [645, 180] width 126 height 318
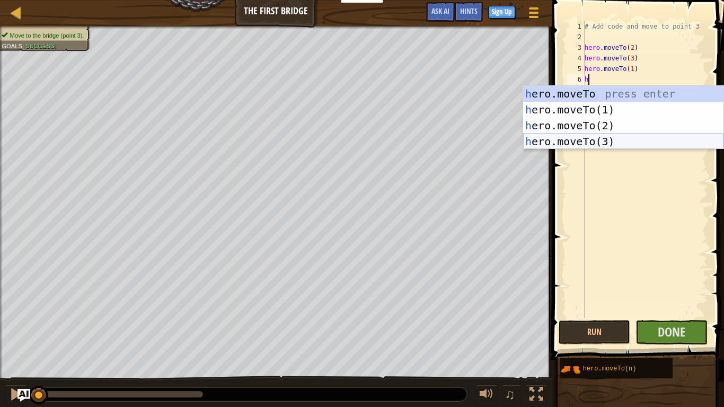
click at [639, 135] on div "h ero.moveTo press enter h ero.moveTo(1) press enter h ero.moveTo(2) press ente…" at bounding box center [623, 133] width 200 height 95
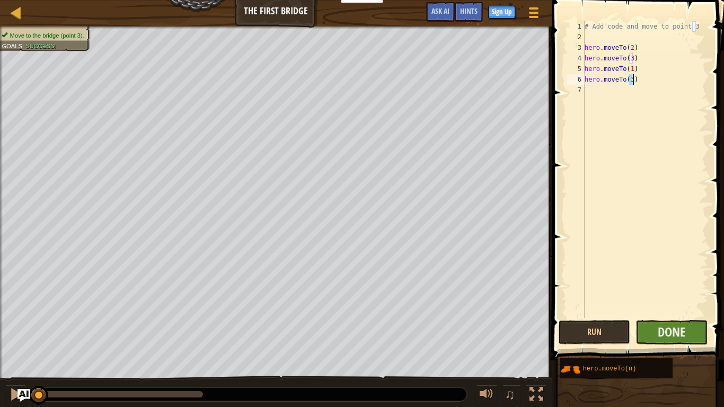
type textarea "hero.moveTo(3)"
click at [654, 327] on button "Done" at bounding box center [671, 332] width 72 height 24
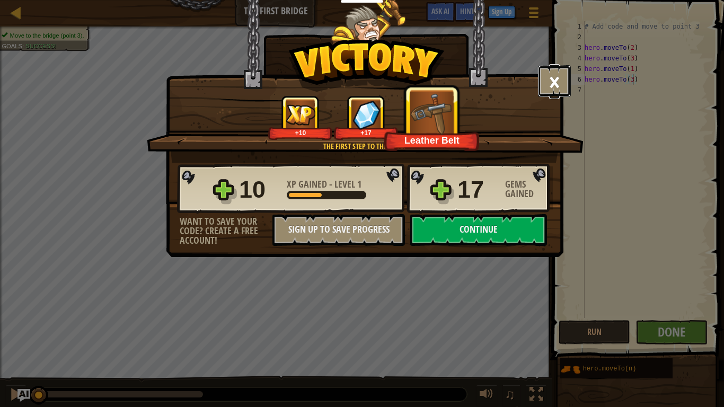
click at [554, 81] on button "×" at bounding box center [554, 81] width 33 height 32
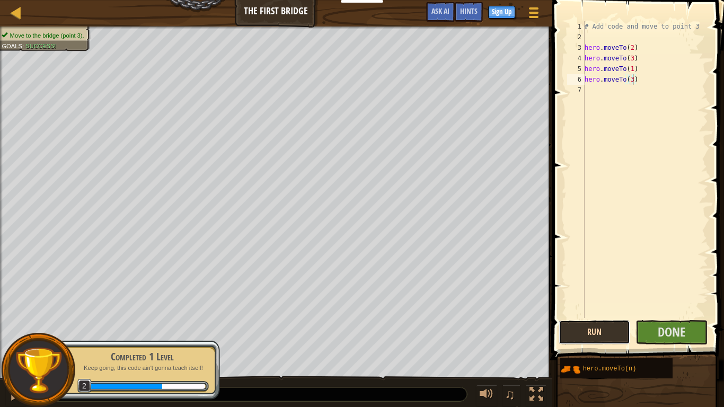
click at [597, 328] on button "Run" at bounding box center [594, 332] width 72 height 24
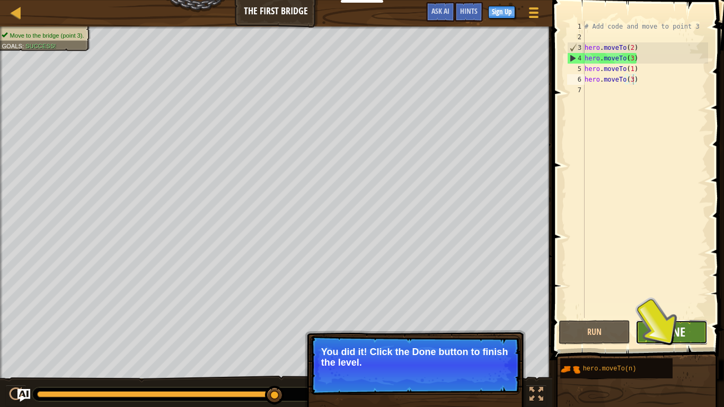
click at [684, 333] on span "Done" at bounding box center [671, 331] width 28 height 17
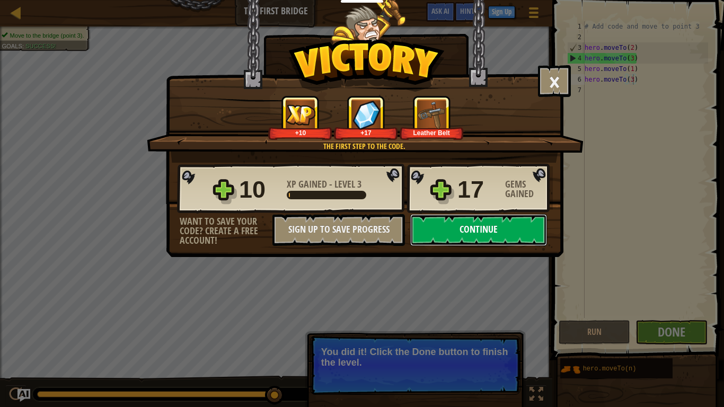
click at [451, 230] on button "Continue" at bounding box center [478, 230] width 137 height 32
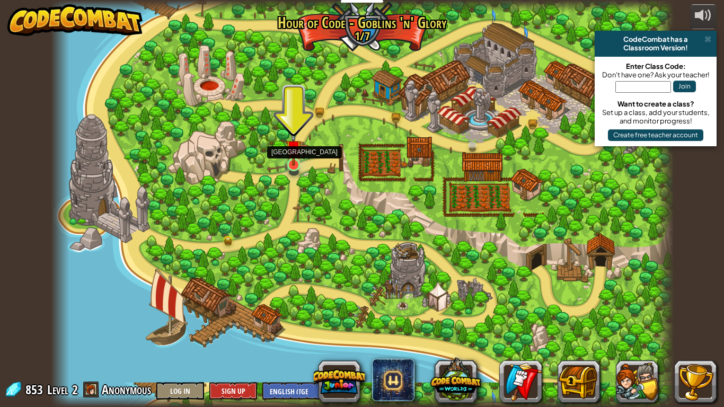
click at [294, 163] on img at bounding box center [294, 148] width 16 height 36
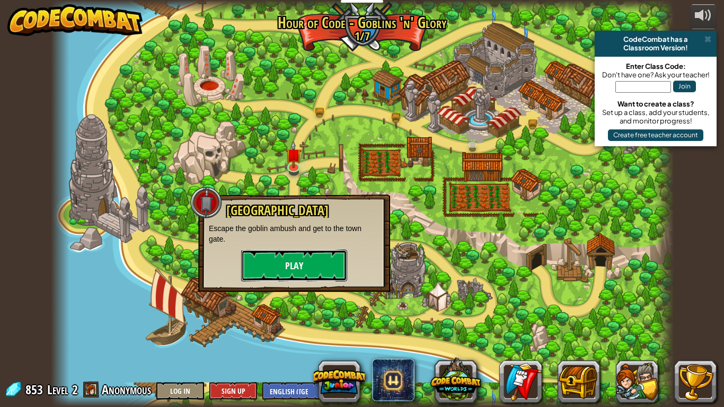
click at [284, 259] on button "Play" at bounding box center [294, 266] width 106 height 32
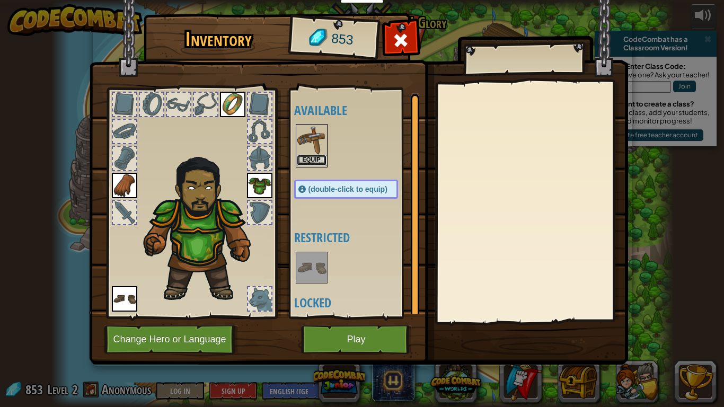
click at [310, 156] on button "Equip" at bounding box center [312, 160] width 30 height 11
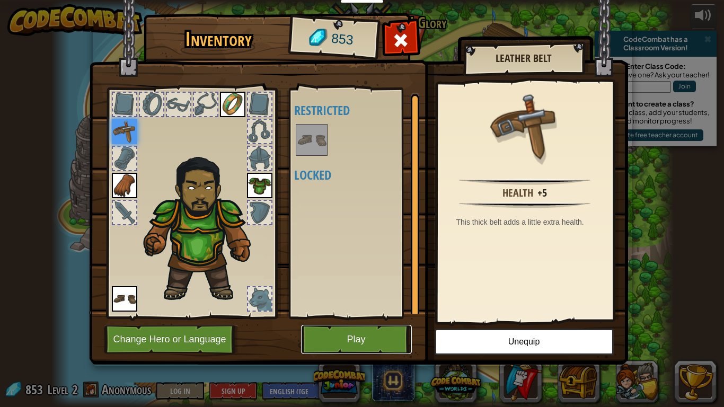
click at [388, 337] on button "Play" at bounding box center [356, 339] width 111 height 29
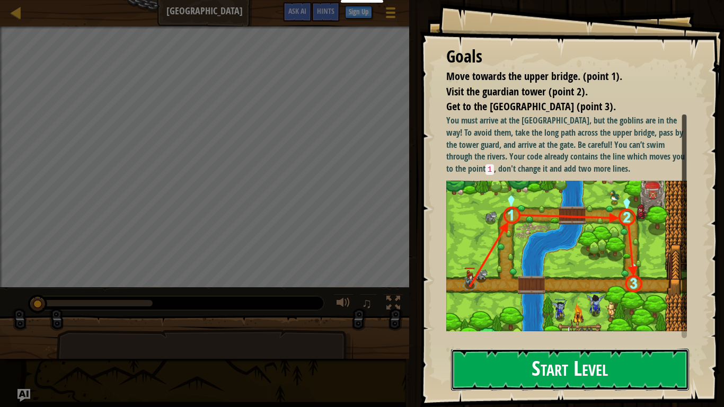
click at [588, 370] on button "Start Level" at bounding box center [570, 370] width 238 height 42
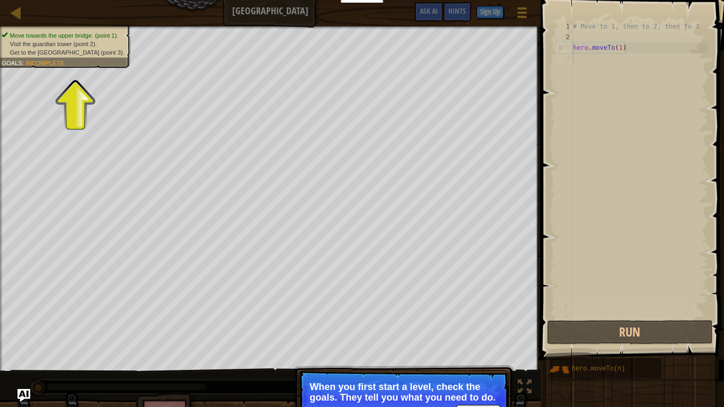
scroll to position [5, 0]
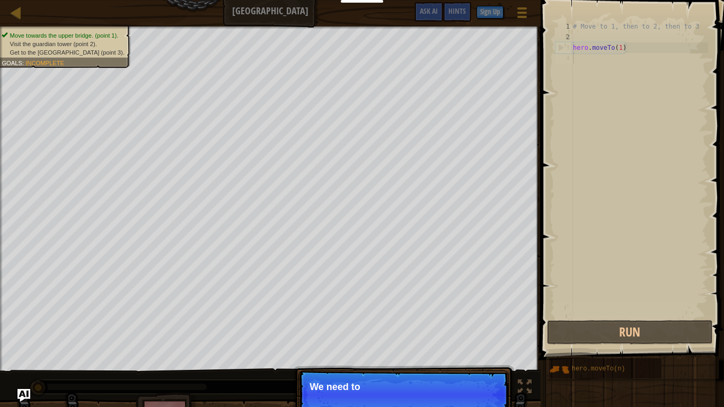
click at [445, 398] on p "Skip (esc) Continue We need to" at bounding box center [403, 394] width 210 height 49
click at [484, 395] on button "Continue" at bounding box center [478, 401] width 44 height 14
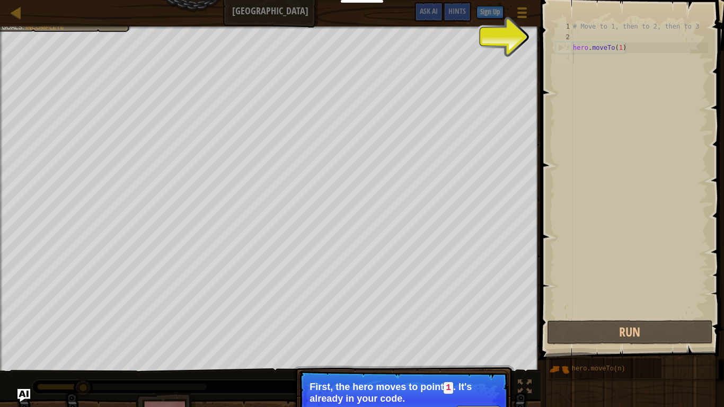
click at [451, 403] on p "First, the hero moves to point 1 . It's already in your code." at bounding box center [403, 392] width 188 height 22
click at [451, 392] on code "1" at bounding box center [448, 388] width 10 height 12
click at [451, 394] on p "First, the hero moves to point 1 . It's already in your code." at bounding box center [403, 392] width 188 height 22
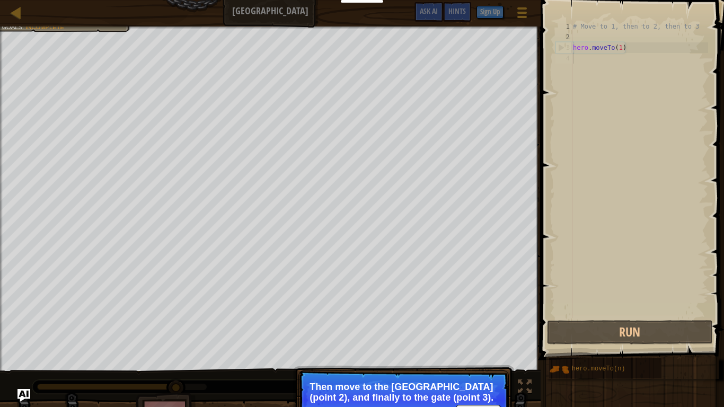
click at [461, 378] on p "Skip (esc) Continue Then move to the [GEOGRAPHIC_DATA] (point 2), and finally t…" at bounding box center [403, 399] width 210 height 59
click at [471, 404] on p "Skip (esc) Continue Then move to the [GEOGRAPHIC_DATA] (point 2), and finally t…" at bounding box center [403, 399] width 210 height 59
click at [527, 385] on div "Move towards the upper bridge. (point 1). Visit the [GEOGRAPHIC_DATA] (point 2)…" at bounding box center [362, 234] width 724 height 416
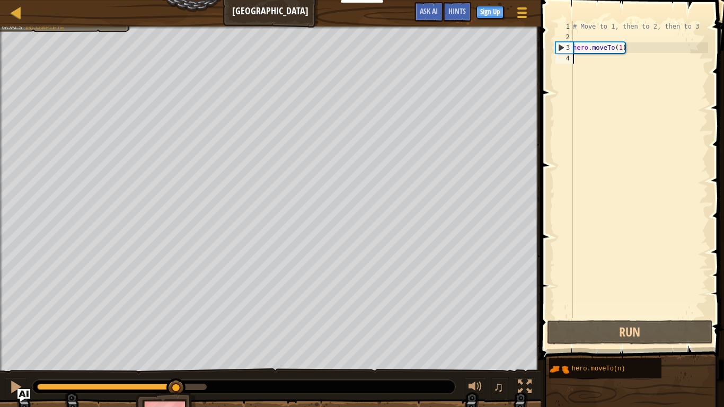
click at [619, 48] on div "# Move to 1, then to 2, then to 3 hero . moveTo ( 1 )" at bounding box center [639, 180] width 137 height 318
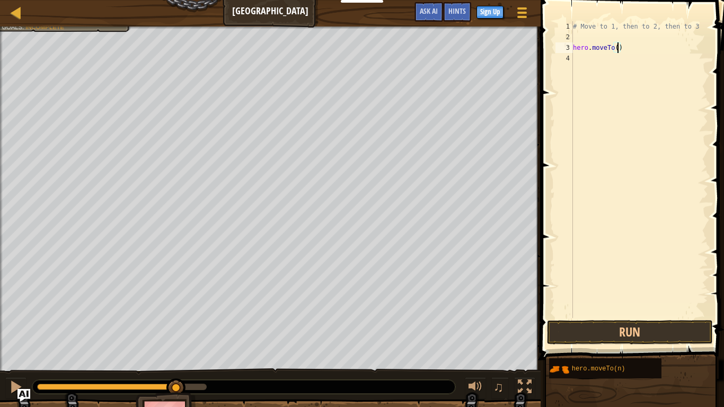
scroll to position [5, 7]
type textarea "hero.moveTo(3)"
click at [581, 332] on button "Run" at bounding box center [629, 332] width 165 height 24
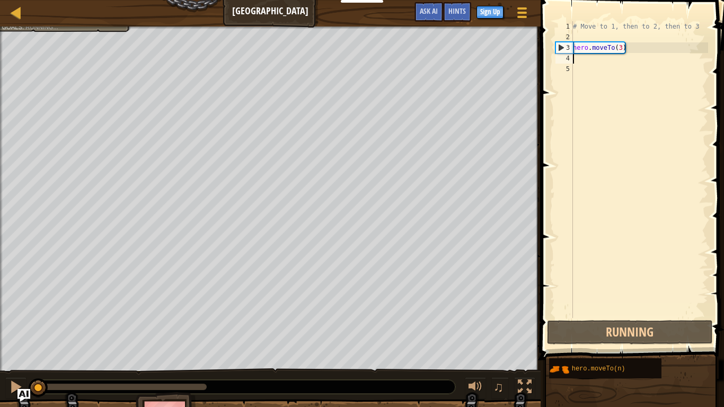
scroll to position [5, 0]
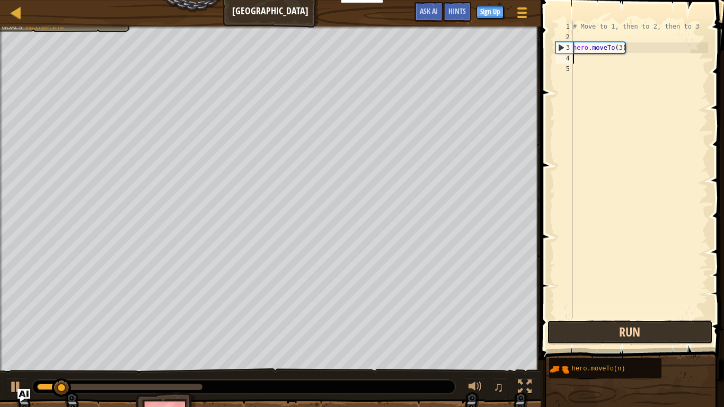
click at [638, 327] on button "Run" at bounding box center [629, 332] width 165 height 24
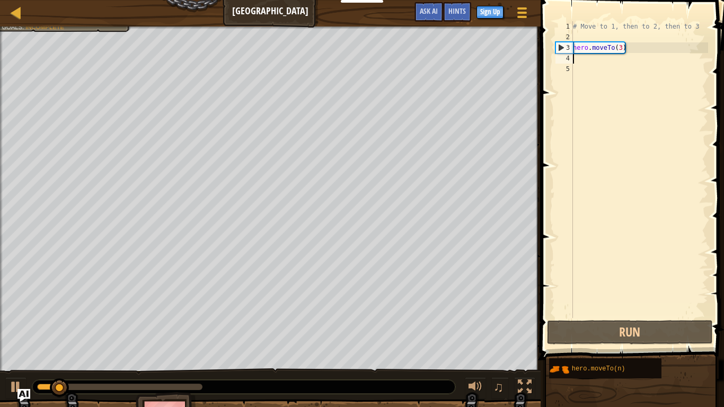
click at [584, 36] on div "# Move to 1, then to 2, then to 3 hero . moveTo ( 3 )" at bounding box center [639, 180] width 137 height 318
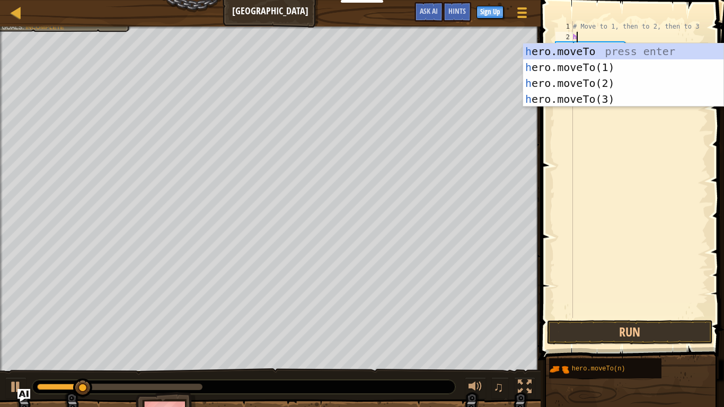
click at [621, 82] on div "h ero.moveTo press enter h ero.moveTo(1) press enter h ero.moveTo(2) press ente…" at bounding box center [623, 90] width 200 height 95
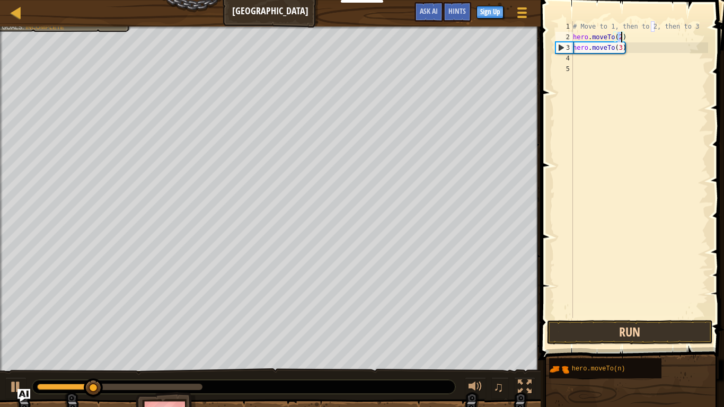
type textarea "hero.moveTo(2)"
click at [646, 333] on button "Run" at bounding box center [629, 332] width 165 height 24
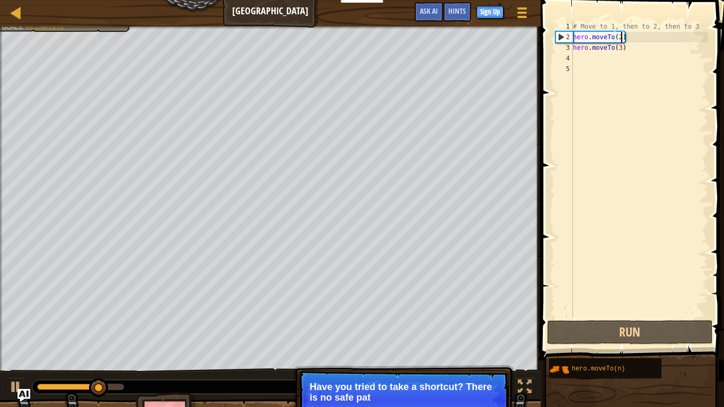
click at [473, 390] on p "Have you tried to take a shortcut? There is no safe pat" at bounding box center [403, 391] width 188 height 21
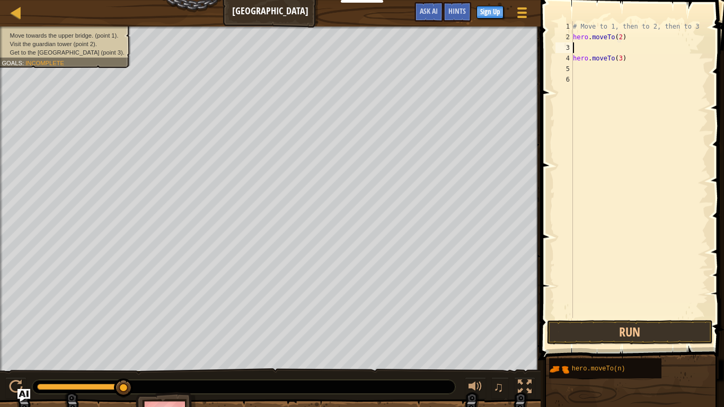
click at [631, 36] on div "# Move to 1, then to 2, then to 3 hero . moveTo ( 2 ) hero . moveTo ( 3 )" at bounding box center [639, 180] width 137 height 318
type textarea "hero.moveTo(1)"
click at [624, 47] on div "# Move to 1, then to 2, then to 3 hero . moveTo ( 1 ) hero . moveTo ( 3 )" at bounding box center [639, 180] width 137 height 318
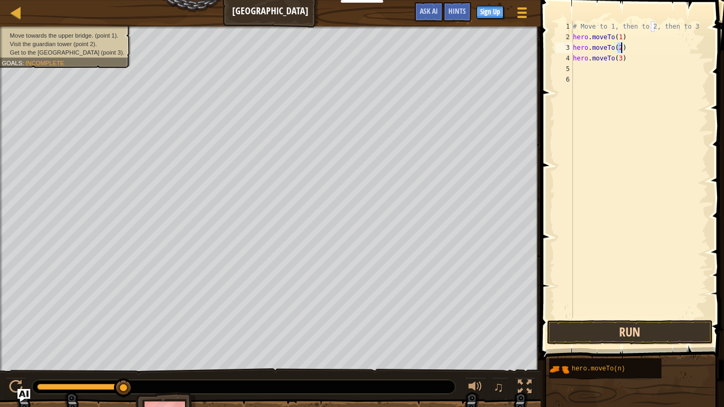
type textarea "hero.moveTo(2)"
click at [619, 324] on button "Run" at bounding box center [629, 332] width 165 height 24
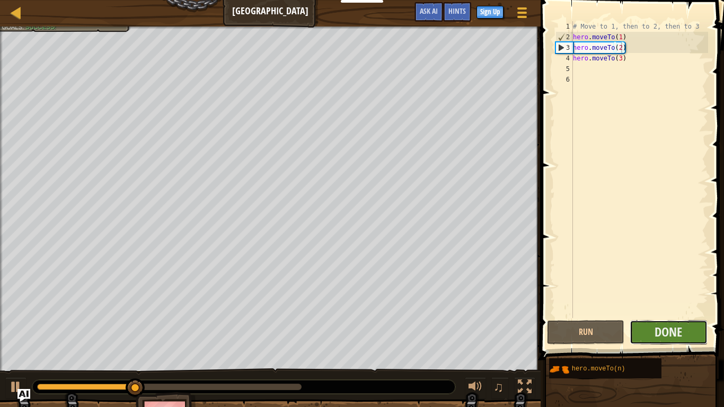
click at [633, 328] on button "Done" at bounding box center [667, 332] width 77 height 24
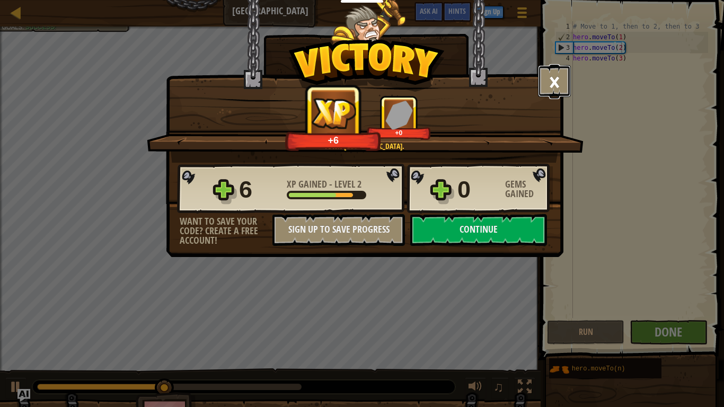
click at [551, 84] on button "×" at bounding box center [554, 81] width 33 height 32
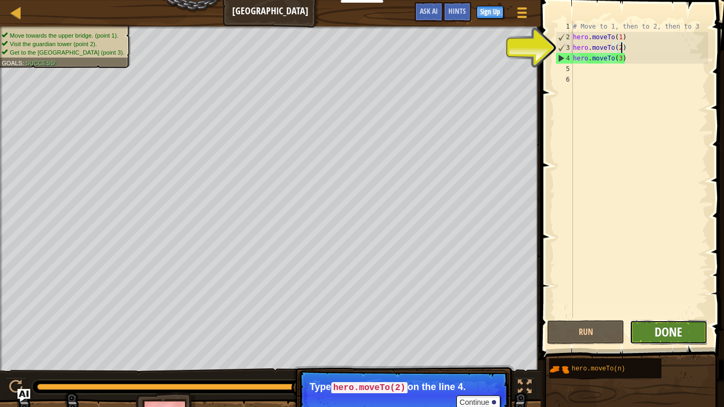
click at [661, 327] on span "Done" at bounding box center [668, 331] width 28 height 17
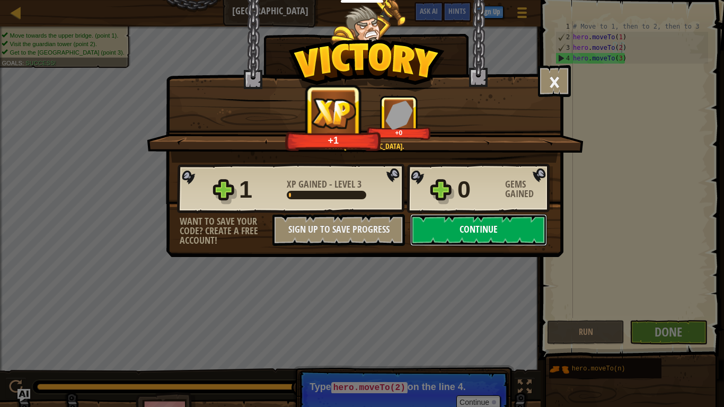
click at [483, 229] on button "Continue" at bounding box center [478, 230] width 137 height 32
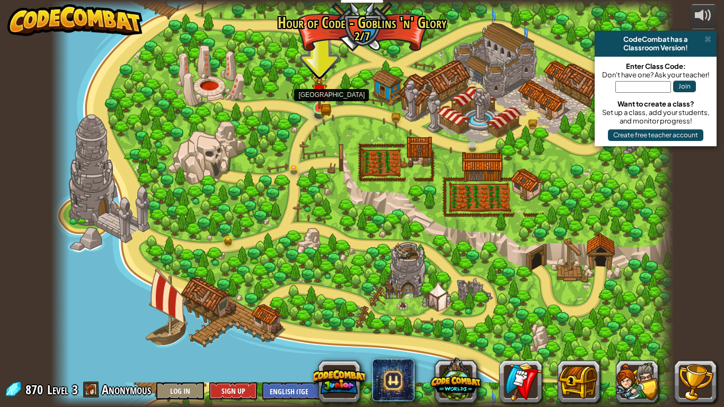
click at [323, 103] on img at bounding box center [320, 91] width 16 height 34
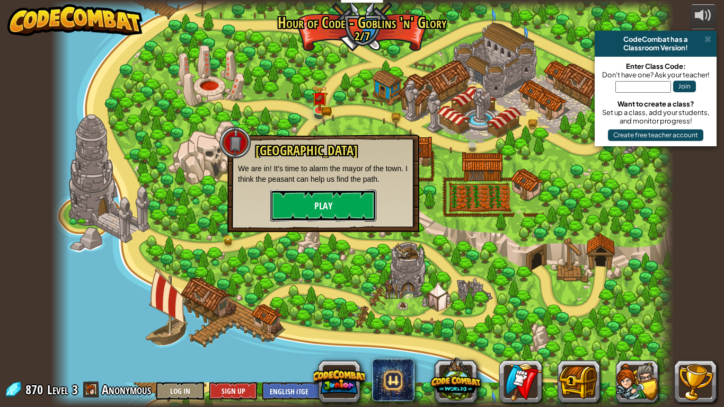
click at [308, 213] on button "Play" at bounding box center [323, 206] width 106 height 32
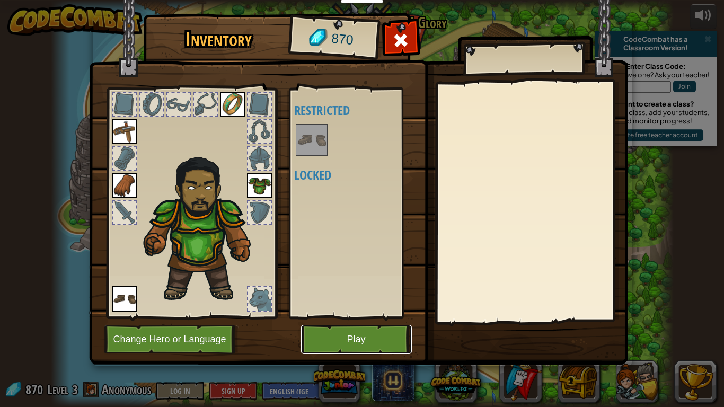
click at [335, 333] on button "Play" at bounding box center [356, 339] width 111 height 29
